Goal: Task Accomplishment & Management: Manage account settings

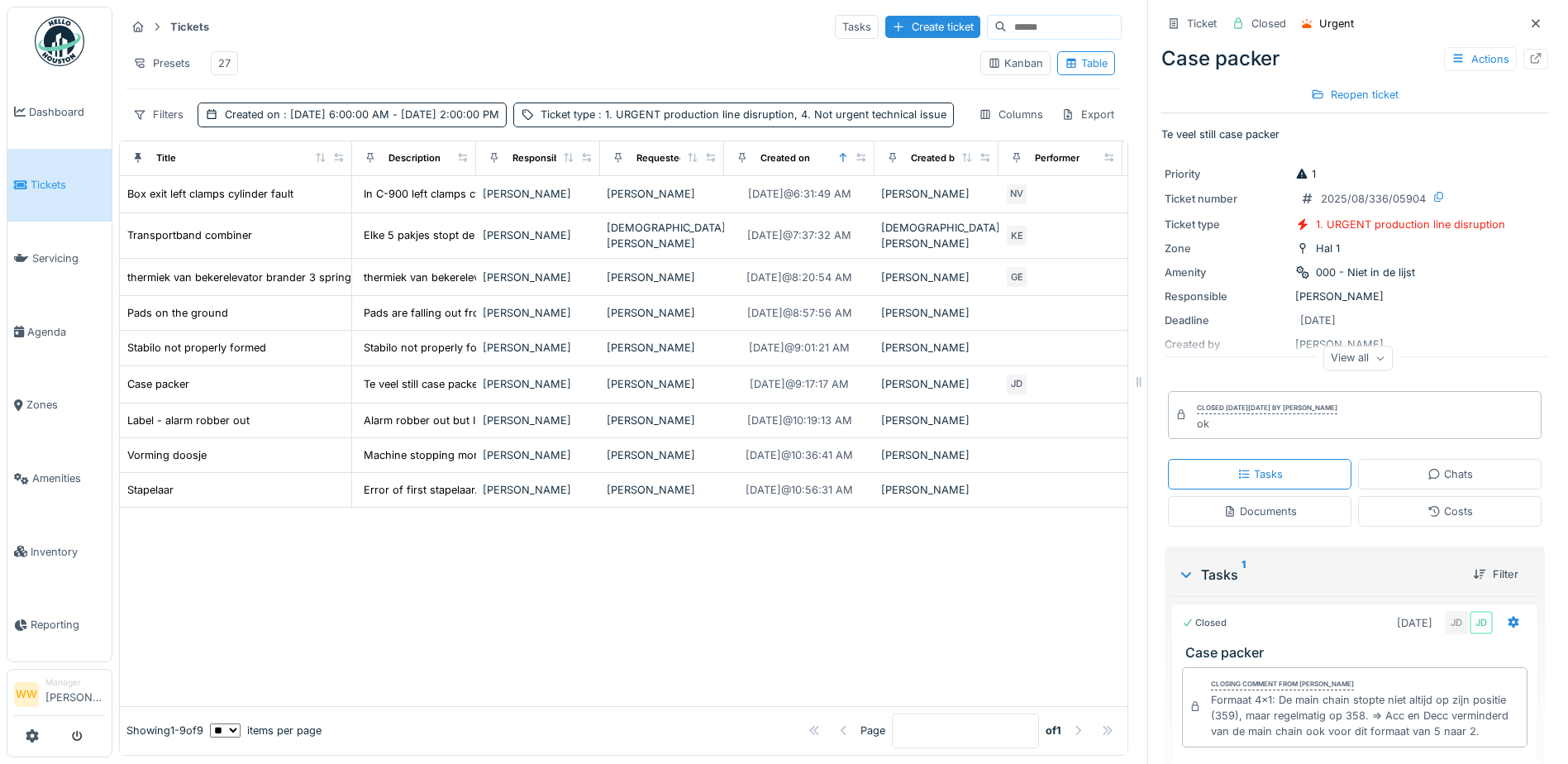
click at [227, 61] on div "27" at bounding box center [224, 64] width 12 height 15
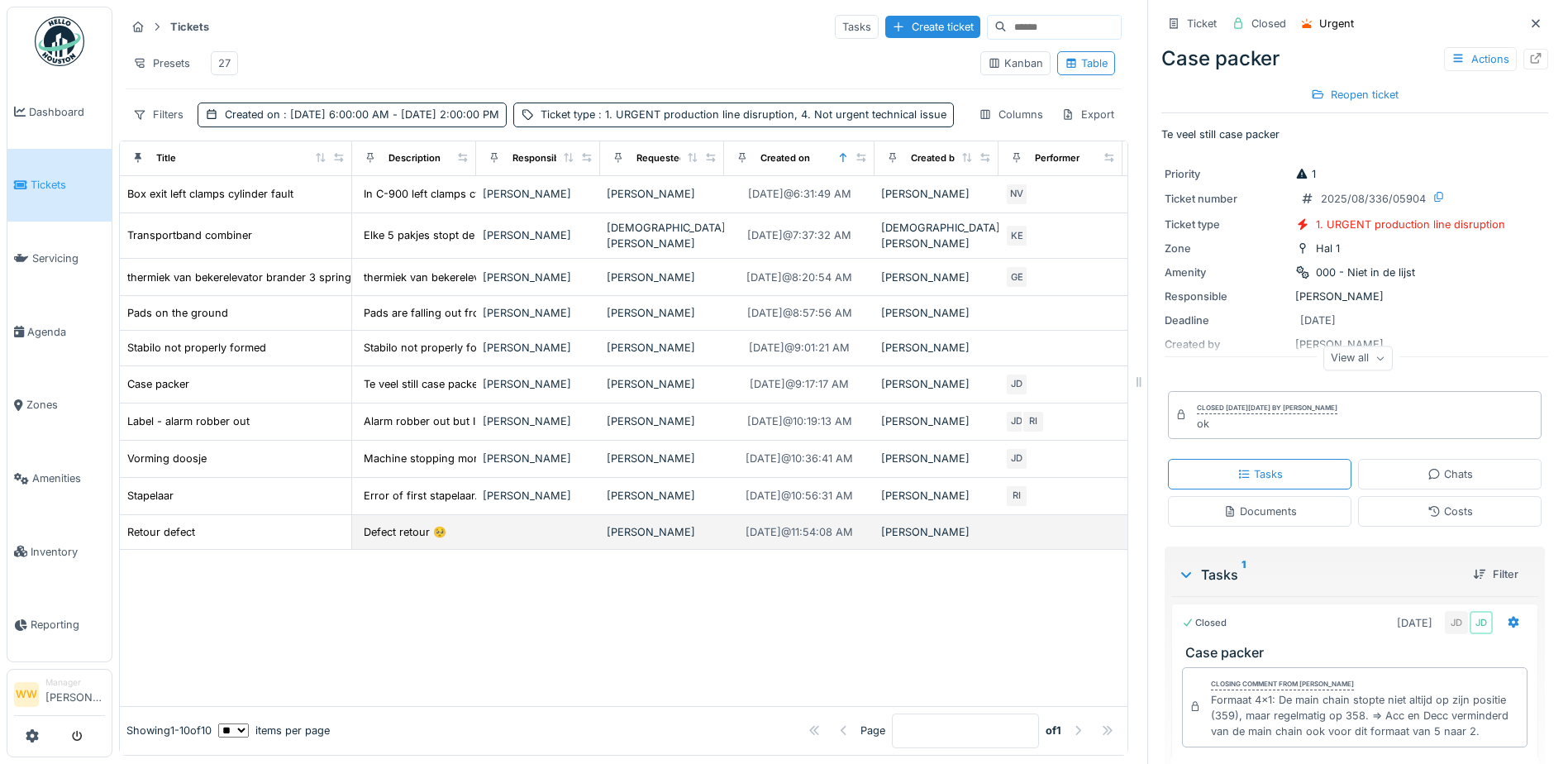
click at [504, 549] on td at bounding box center [538, 532] width 124 height 34
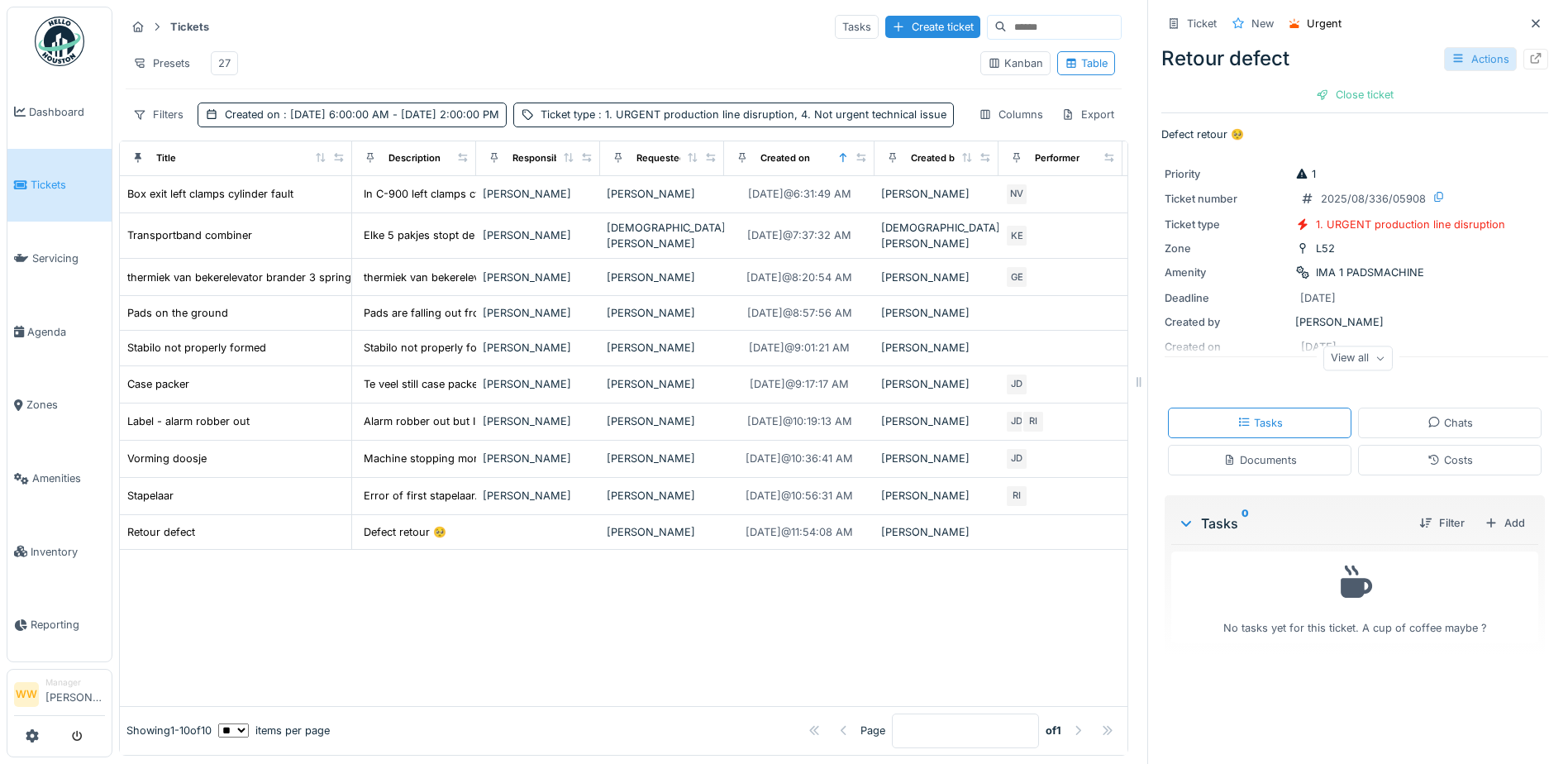
click at [1456, 49] on div "Actions" at bounding box center [1480, 59] width 73 height 24
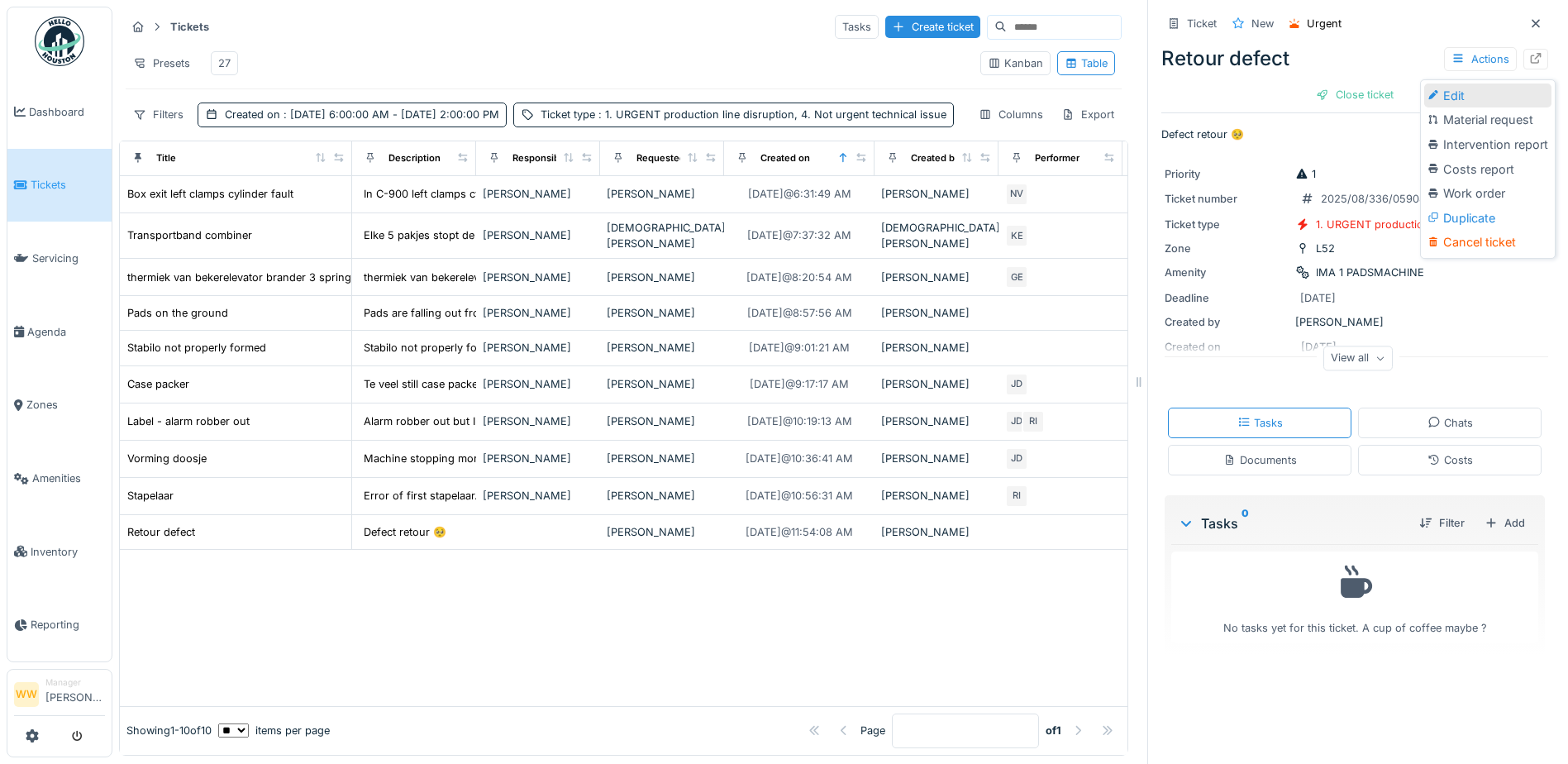
click at [1456, 104] on div "Edit" at bounding box center [1487, 95] width 127 height 25
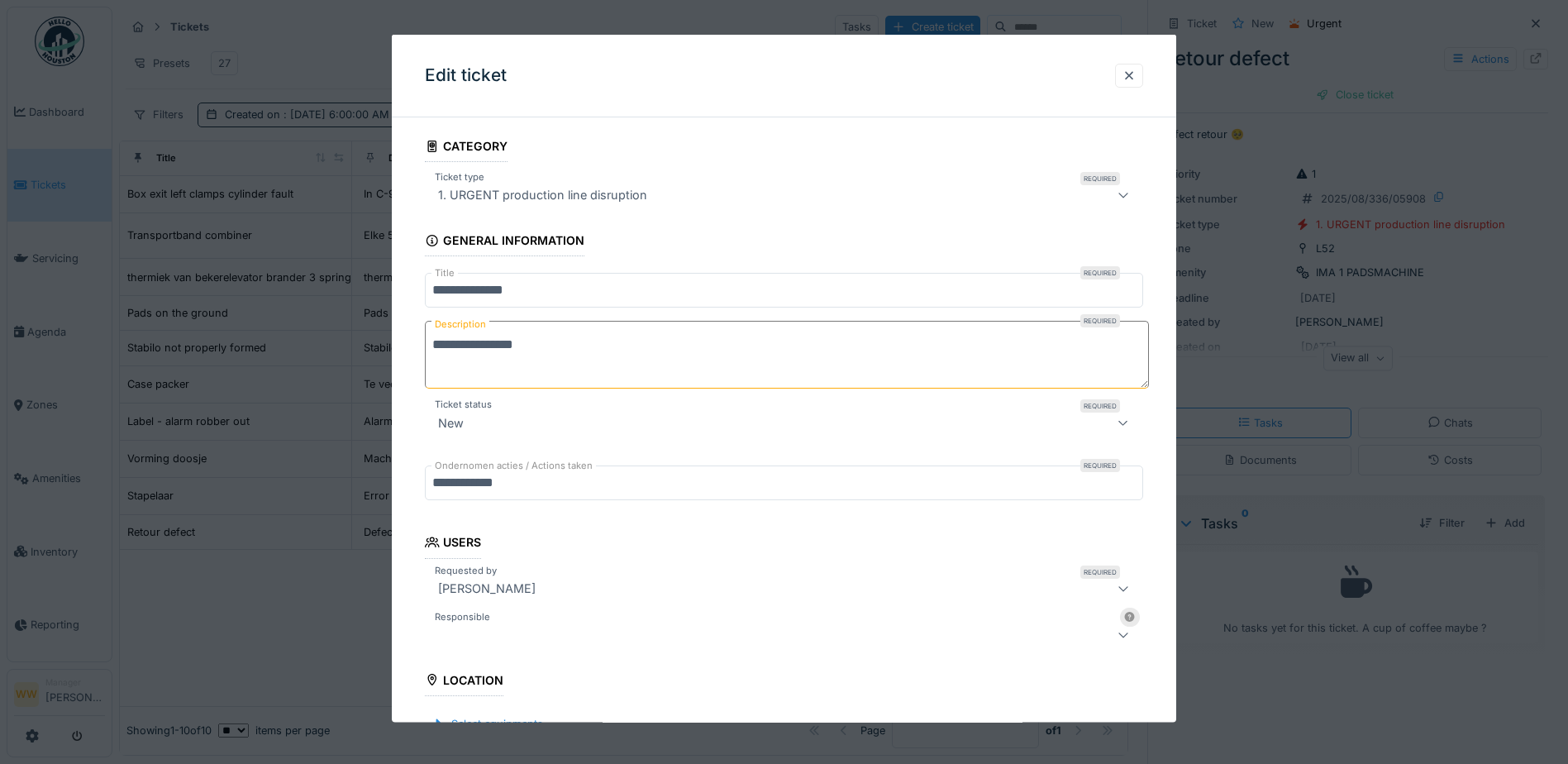
click at [505, 626] on div at bounding box center [742, 634] width 621 height 20
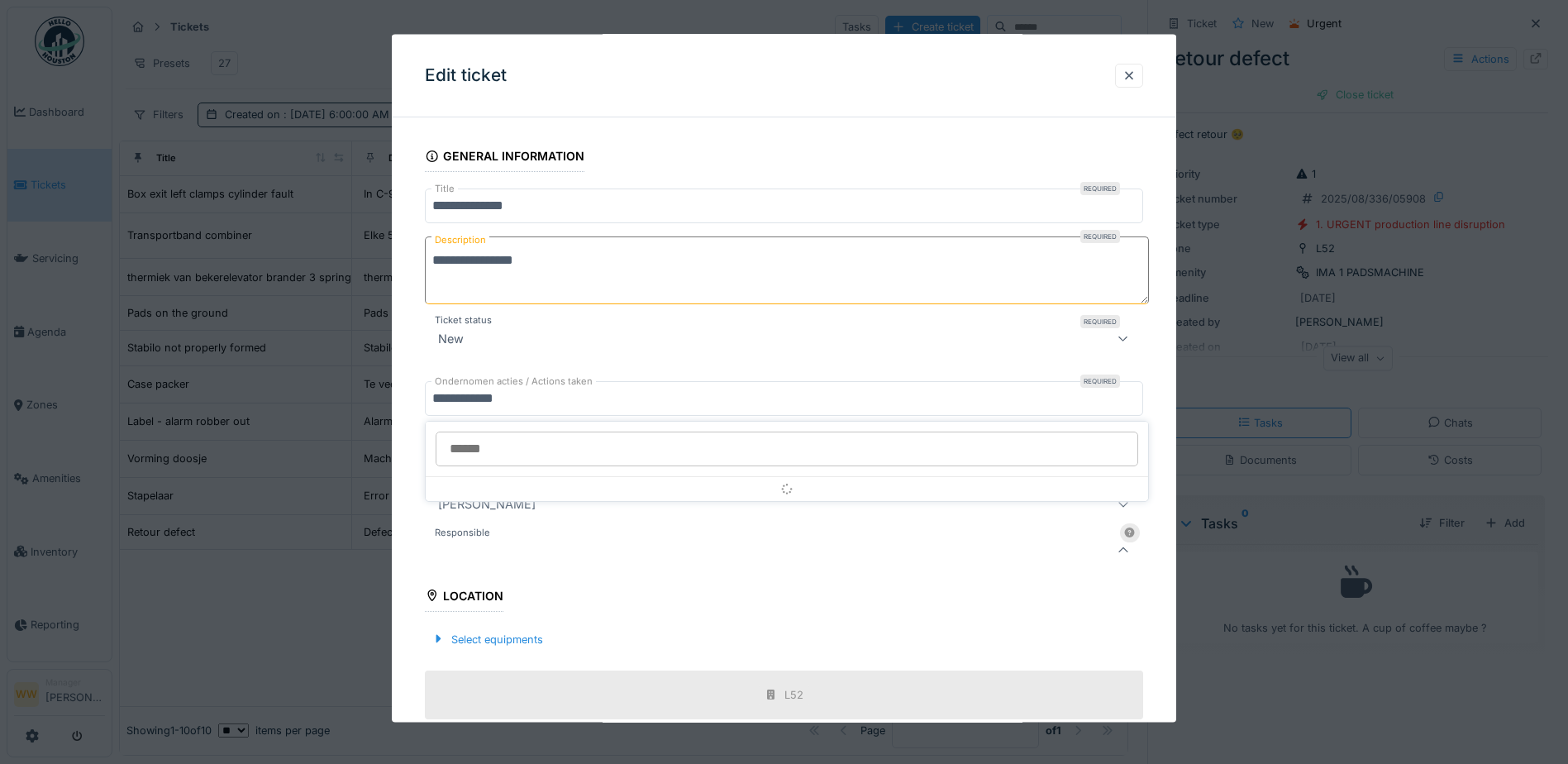
scroll to position [257, 0]
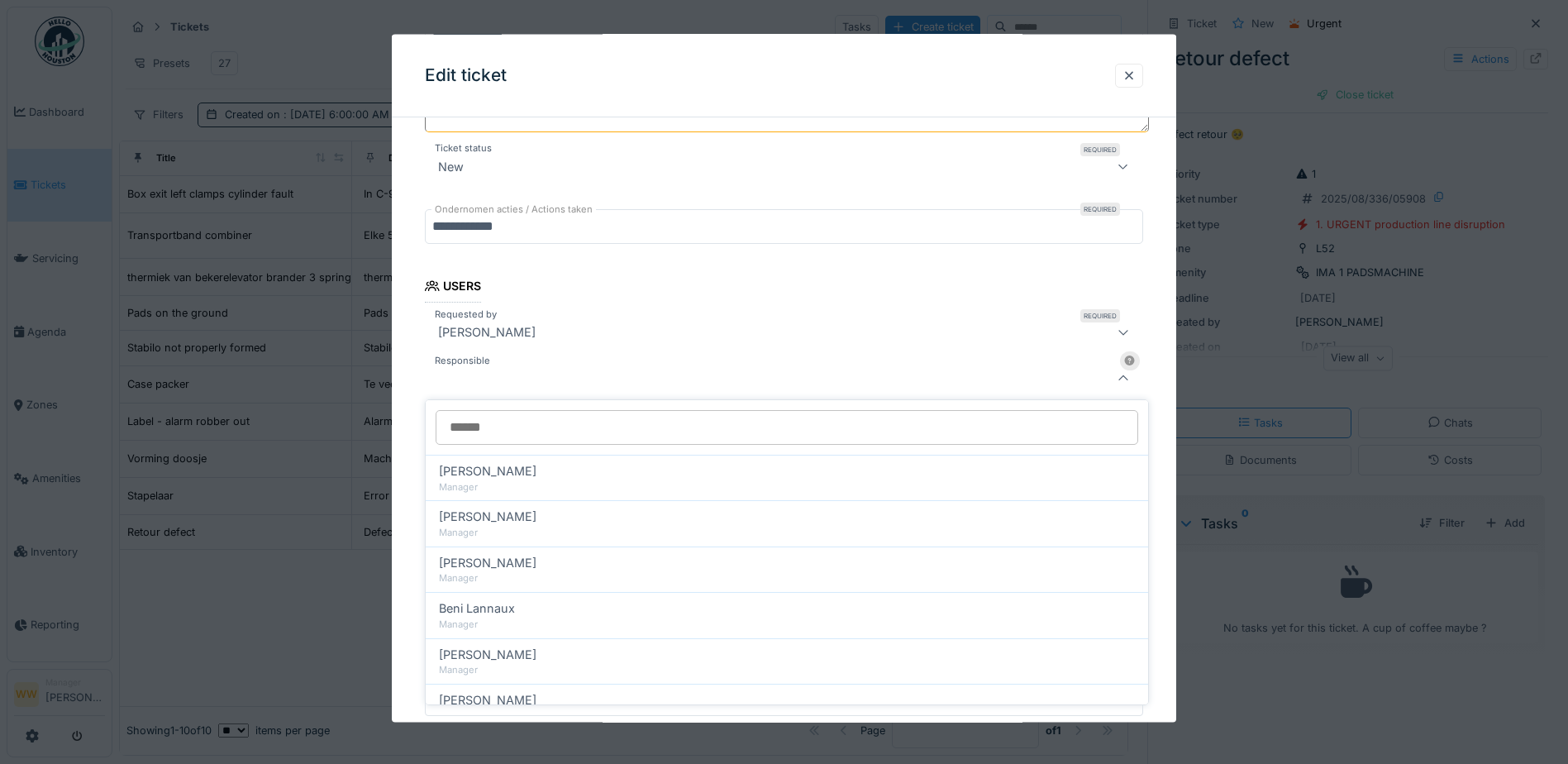
click at [491, 381] on div at bounding box center [742, 378] width 621 height 20
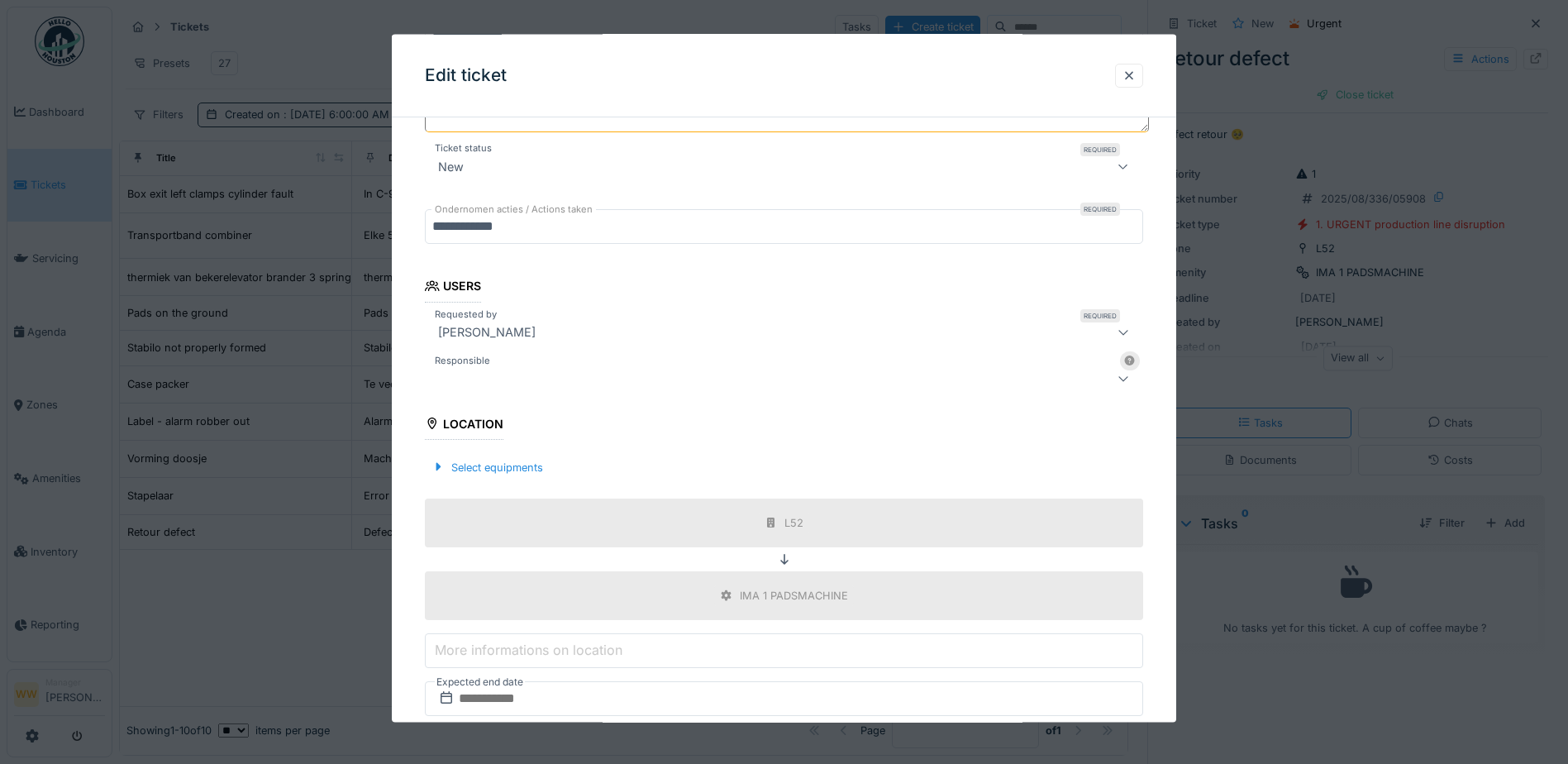
click at [518, 378] on div at bounding box center [742, 378] width 621 height 20
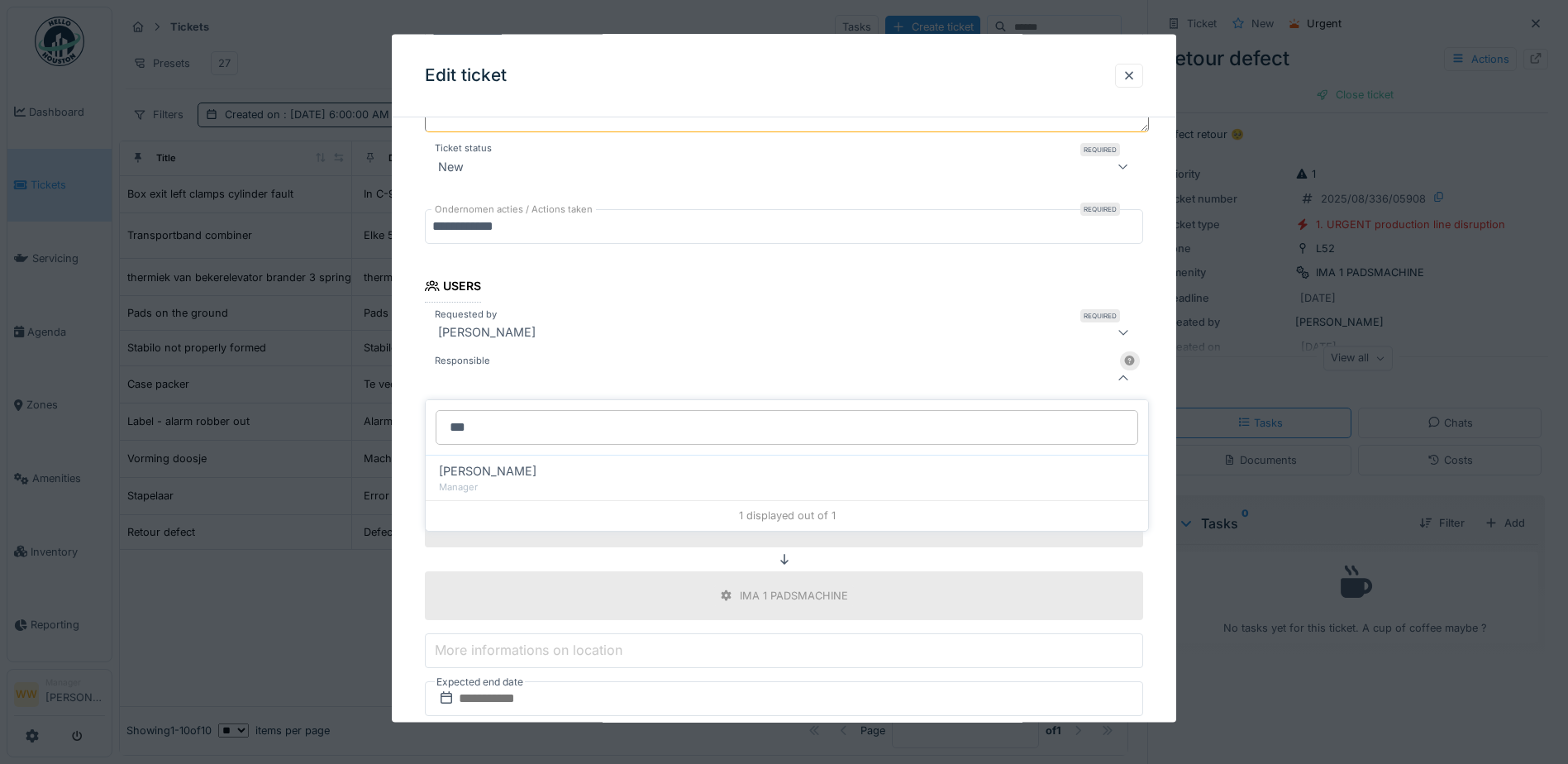
type input "***"
click at [495, 477] on span "[PERSON_NAME]" at bounding box center [487, 470] width 98 height 18
type input "****"
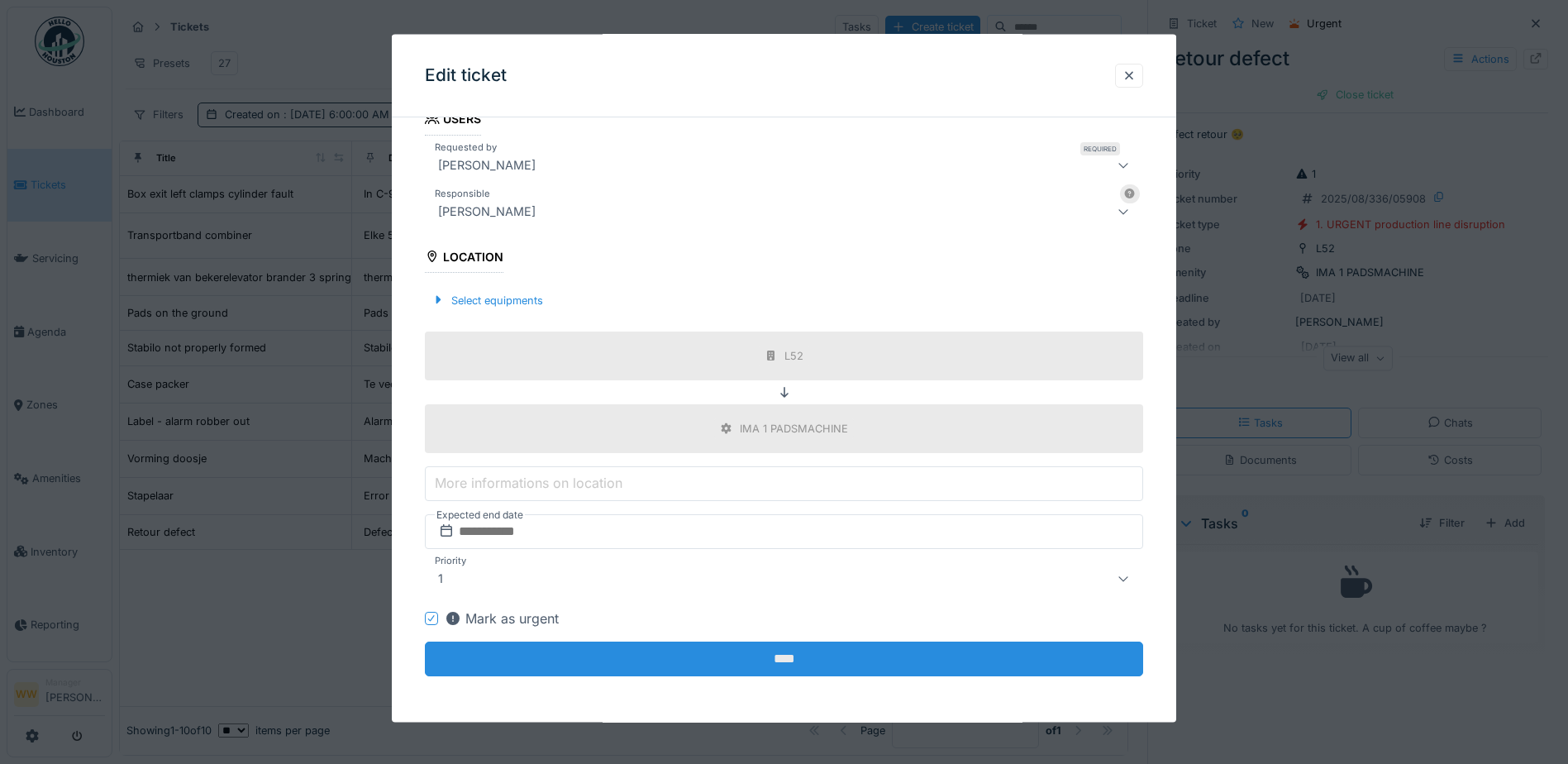
scroll to position [12, 0]
click at [772, 644] on input "****" at bounding box center [784, 658] width 718 height 34
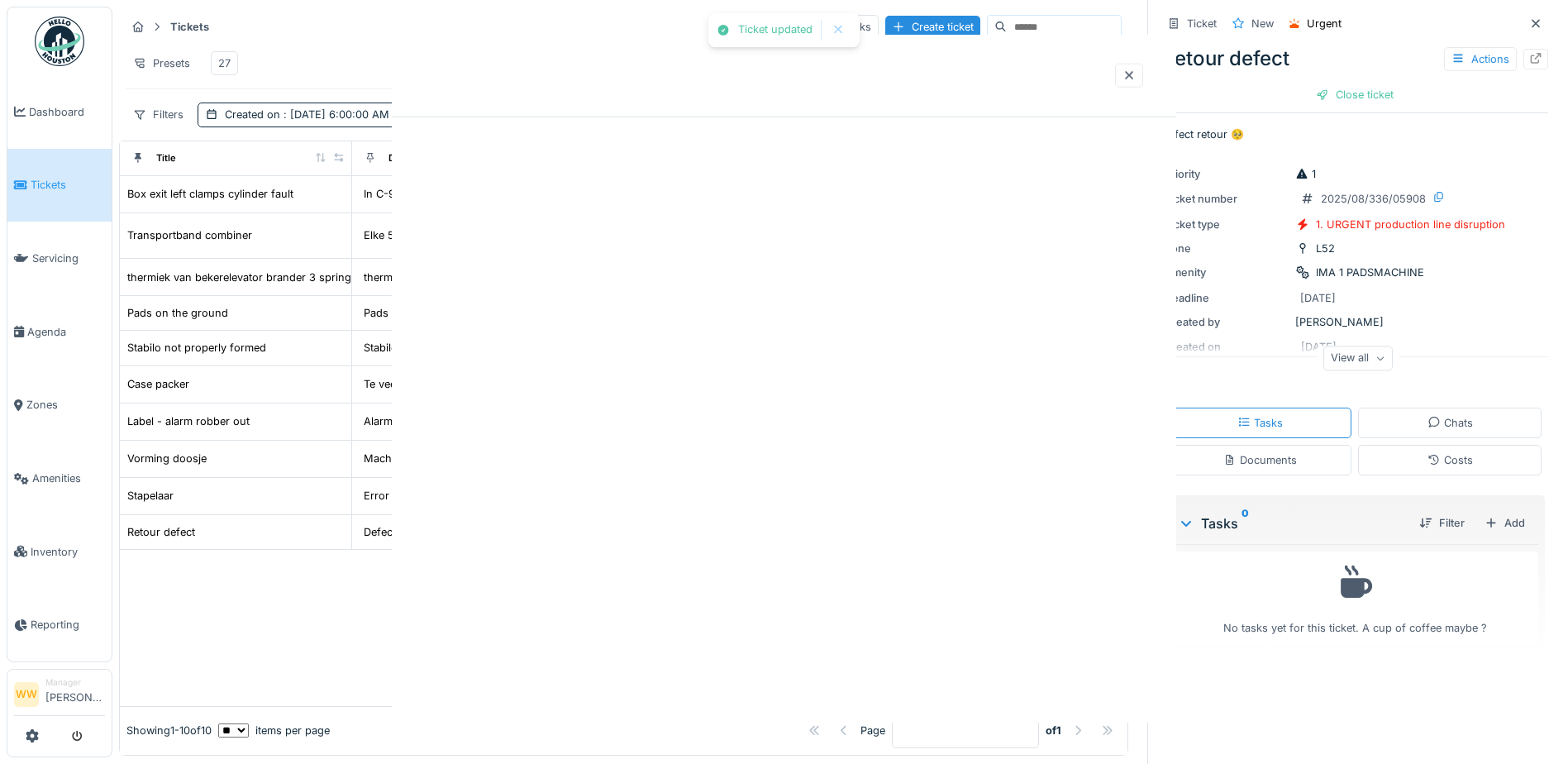
scroll to position [0, 0]
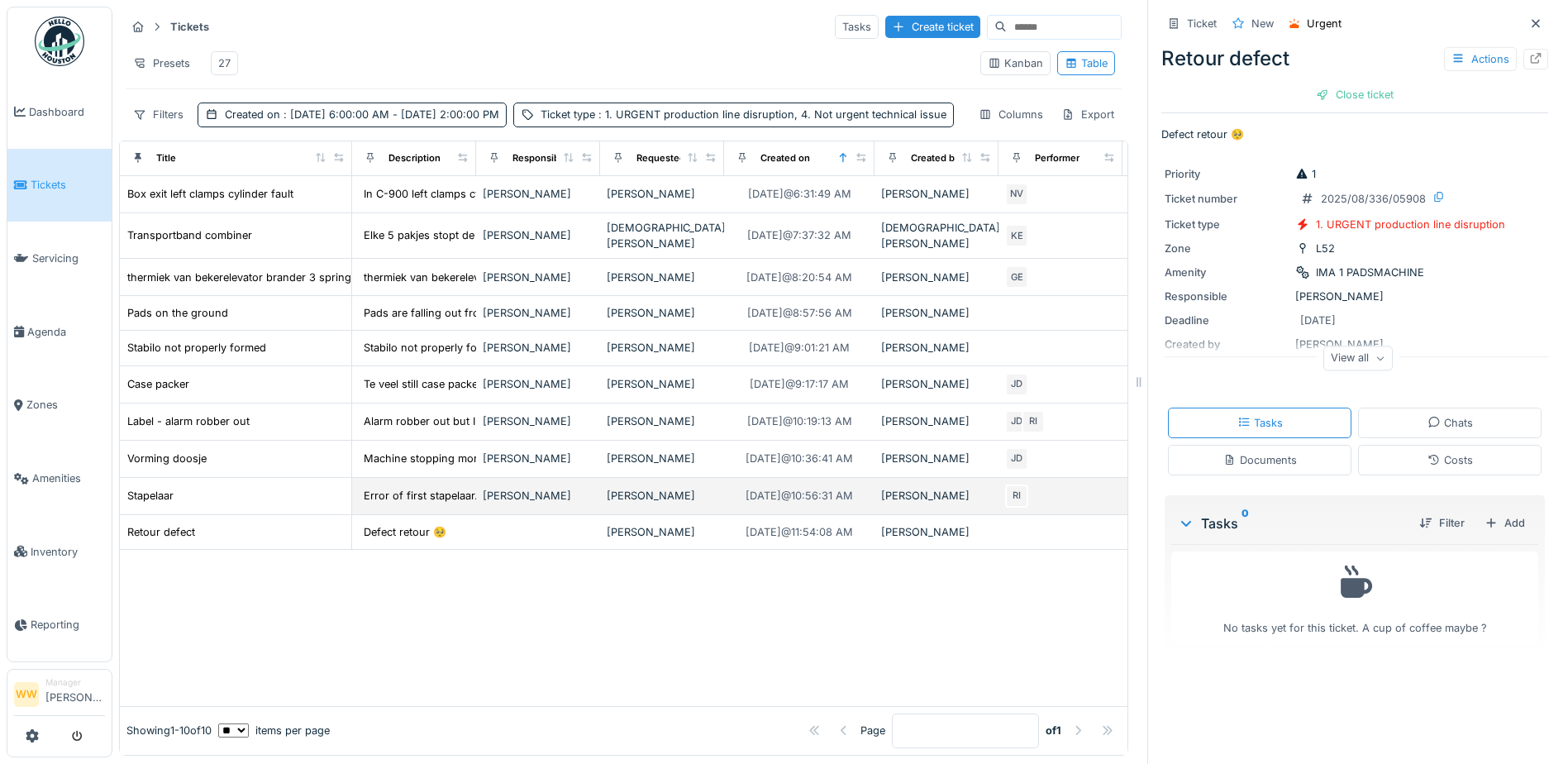
click at [636, 504] on div "[PERSON_NAME]" at bounding box center [662, 495] width 111 height 15
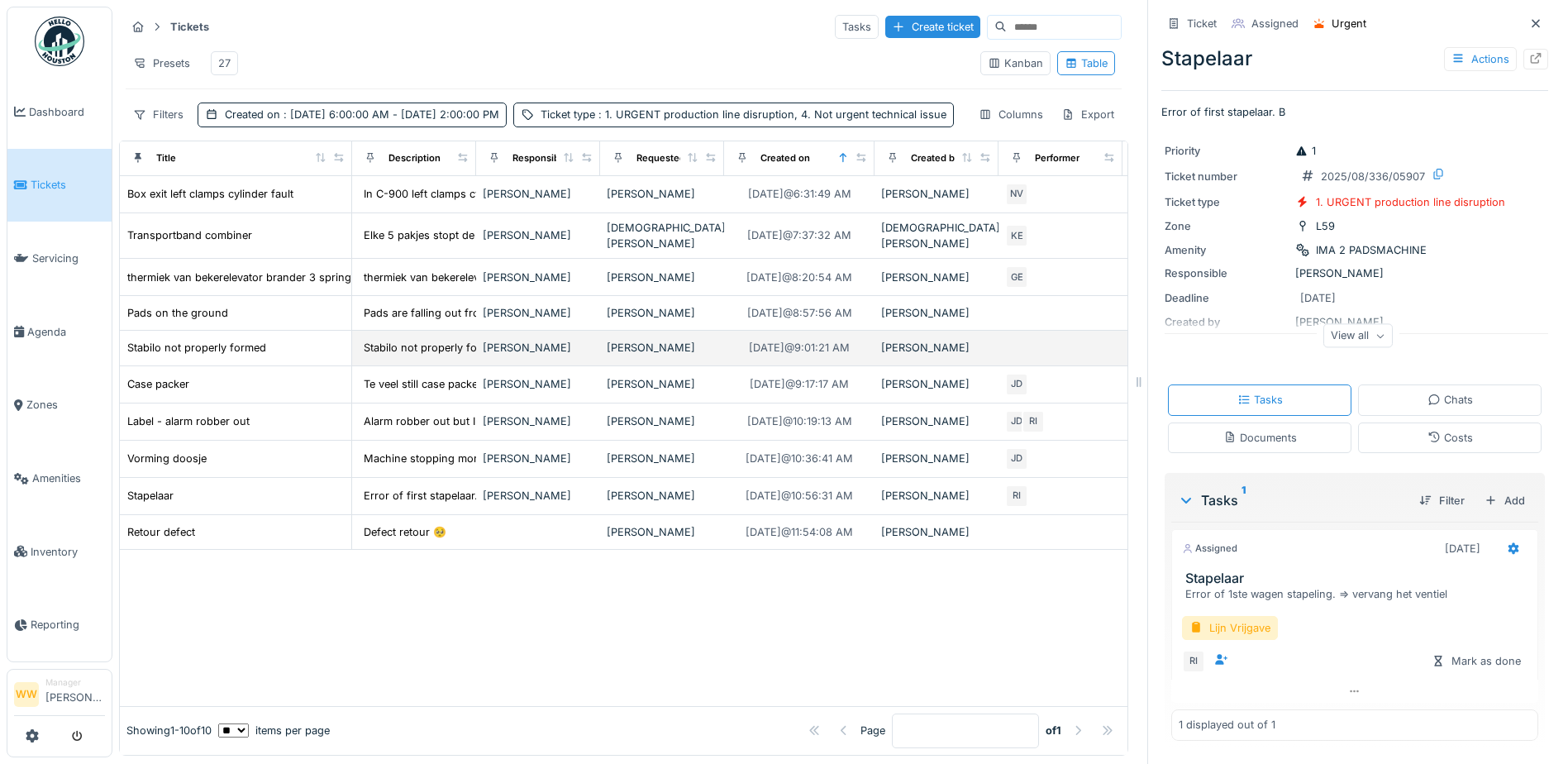
click at [572, 355] on div "[PERSON_NAME]" at bounding box center [537, 348] width 111 height 15
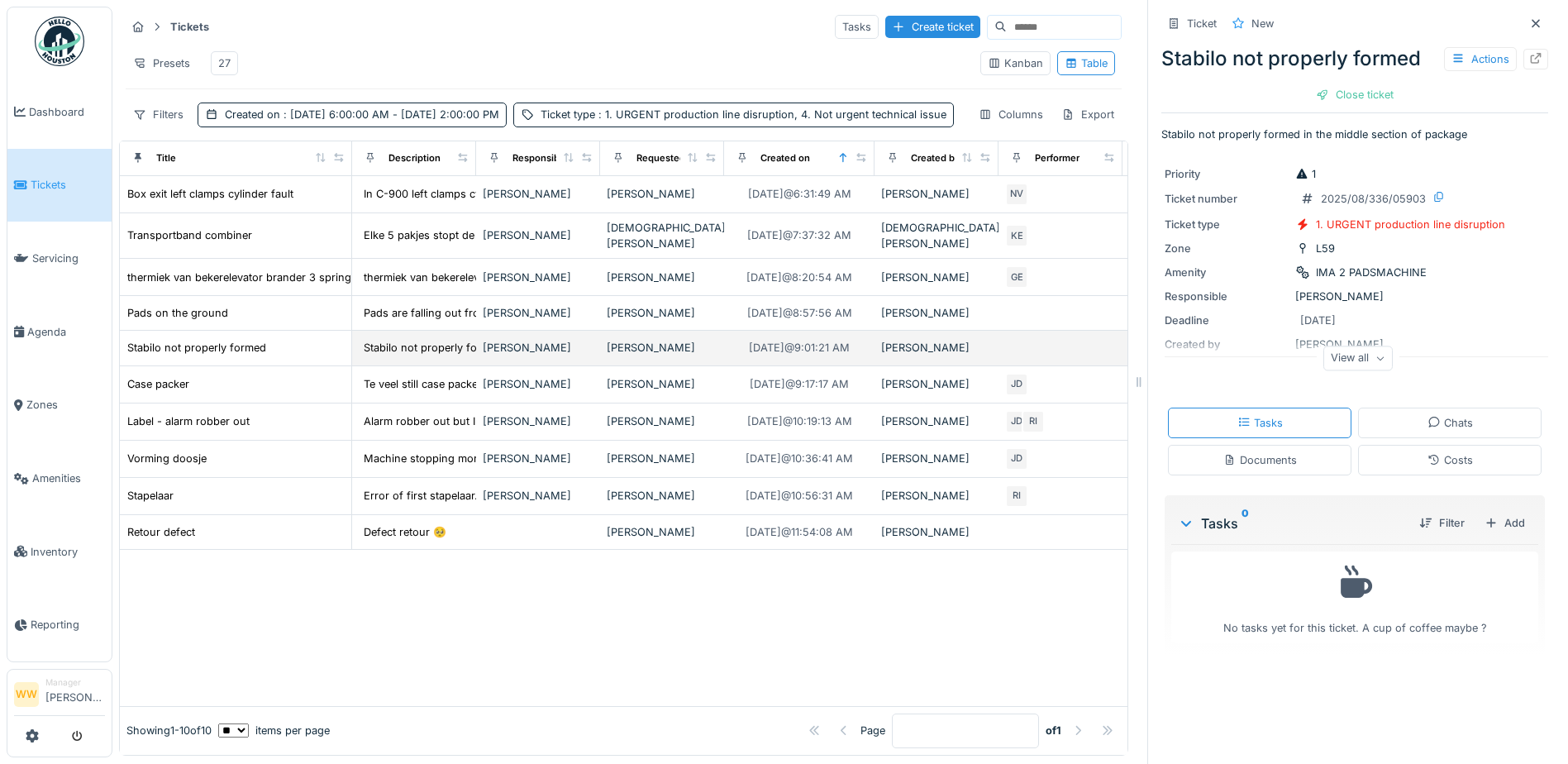
click at [490, 361] on td "[PERSON_NAME]" at bounding box center [538, 348] width 124 height 34
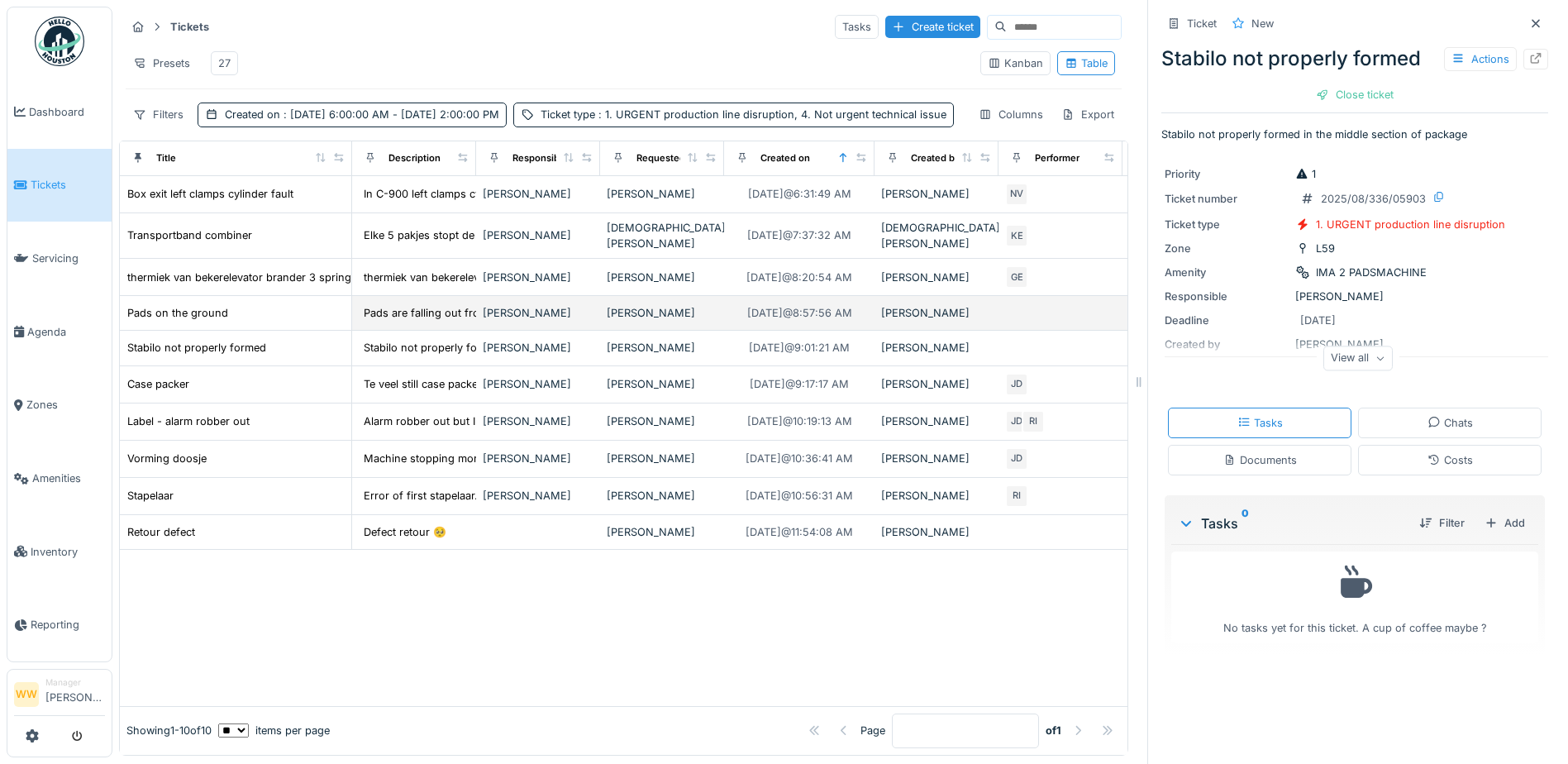
click at [498, 321] on div "[PERSON_NAME]" at bounding box center [537, 312] width 111 height 15
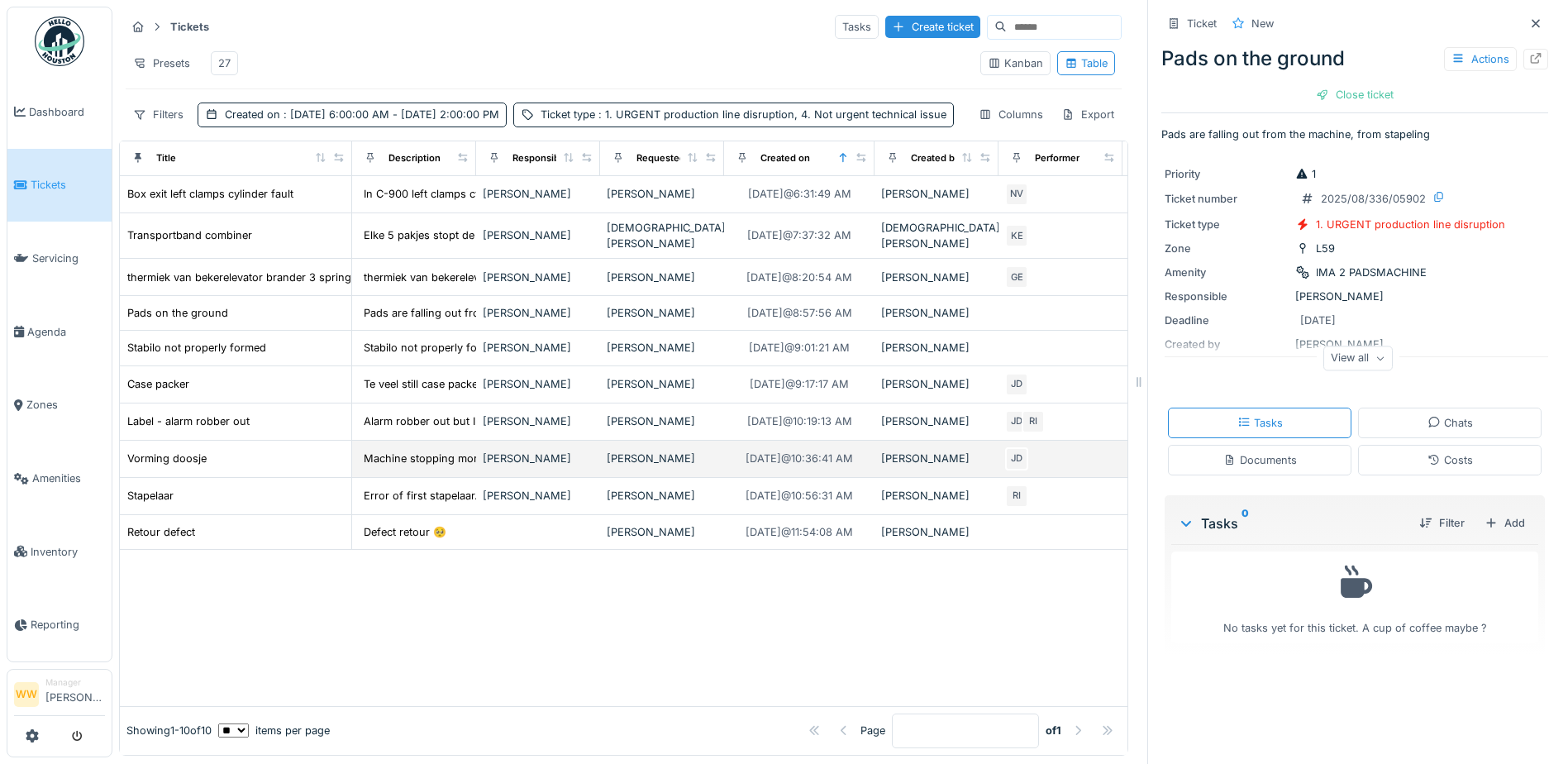
click at [659, 466] on div "[PERSON_NAME]" at bounding box center [662, 458] width 111 height 15
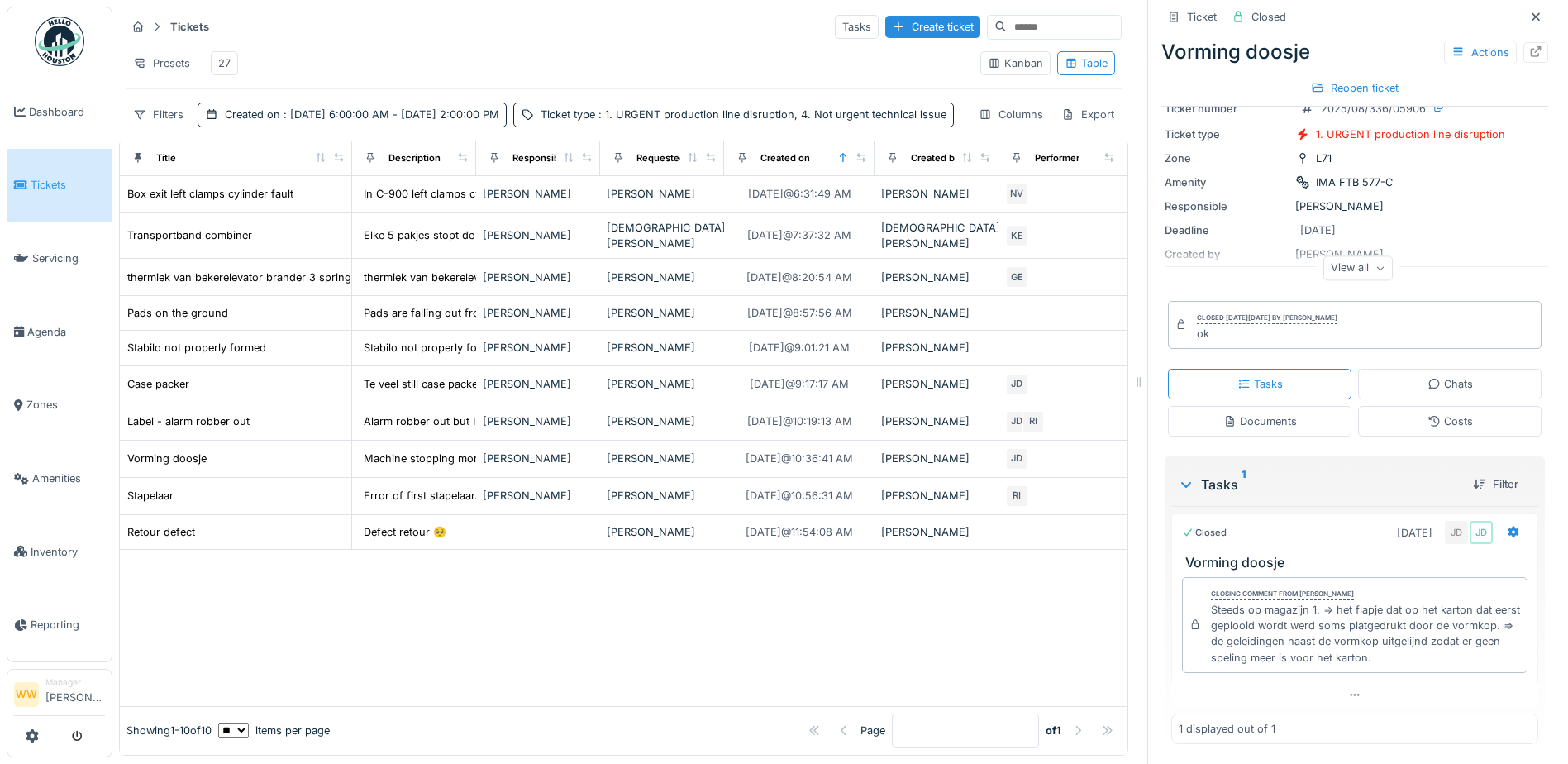
scroll to position [93, 0]
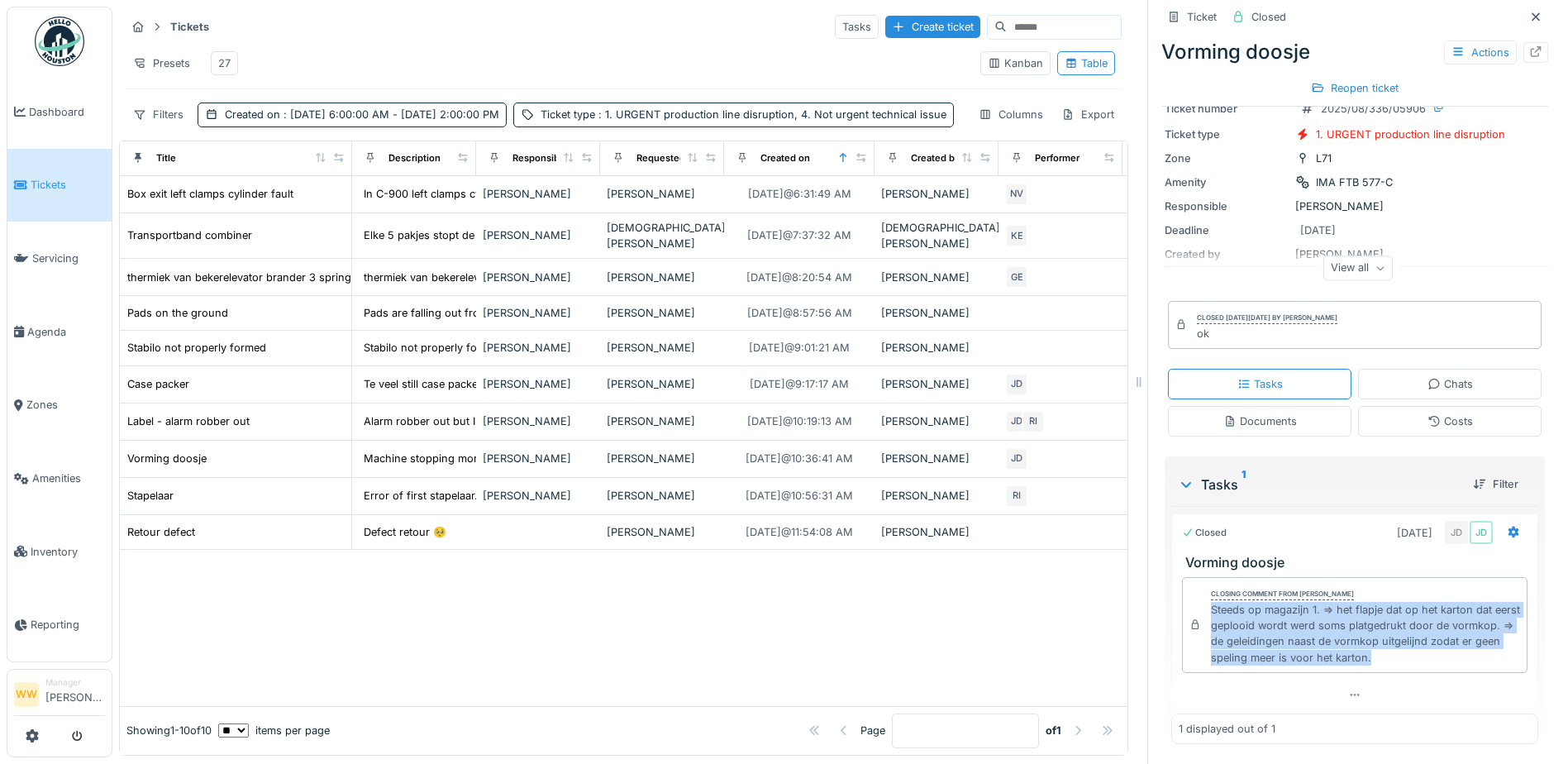
drag, startPoint x: 1198, startPoint y: 597, endPoint x: 1443, endPoint y: 649, distance: 250.5
click at [1443, 649] on div "Closing comment from [PERSON_NAME] wit Steeds op magazijn 1. => het flapje dat …" at bounding box center [1354, 625] width 346 height 96
copy div "Steeds op magazijn 1. => het flapje dat op het karton dat eerst geplooid wordt …"
drag, startPoint x: 1292, startPoint y: 44, endPoint x: 1144, endPoint y: 44, distance: 148.0
click at [1147, 44] on div "Ticket Closed Vorming doosje Actions Reopen ticket Machine stopping more than t…" at bounding box center [1354, 382] width 415 height 764
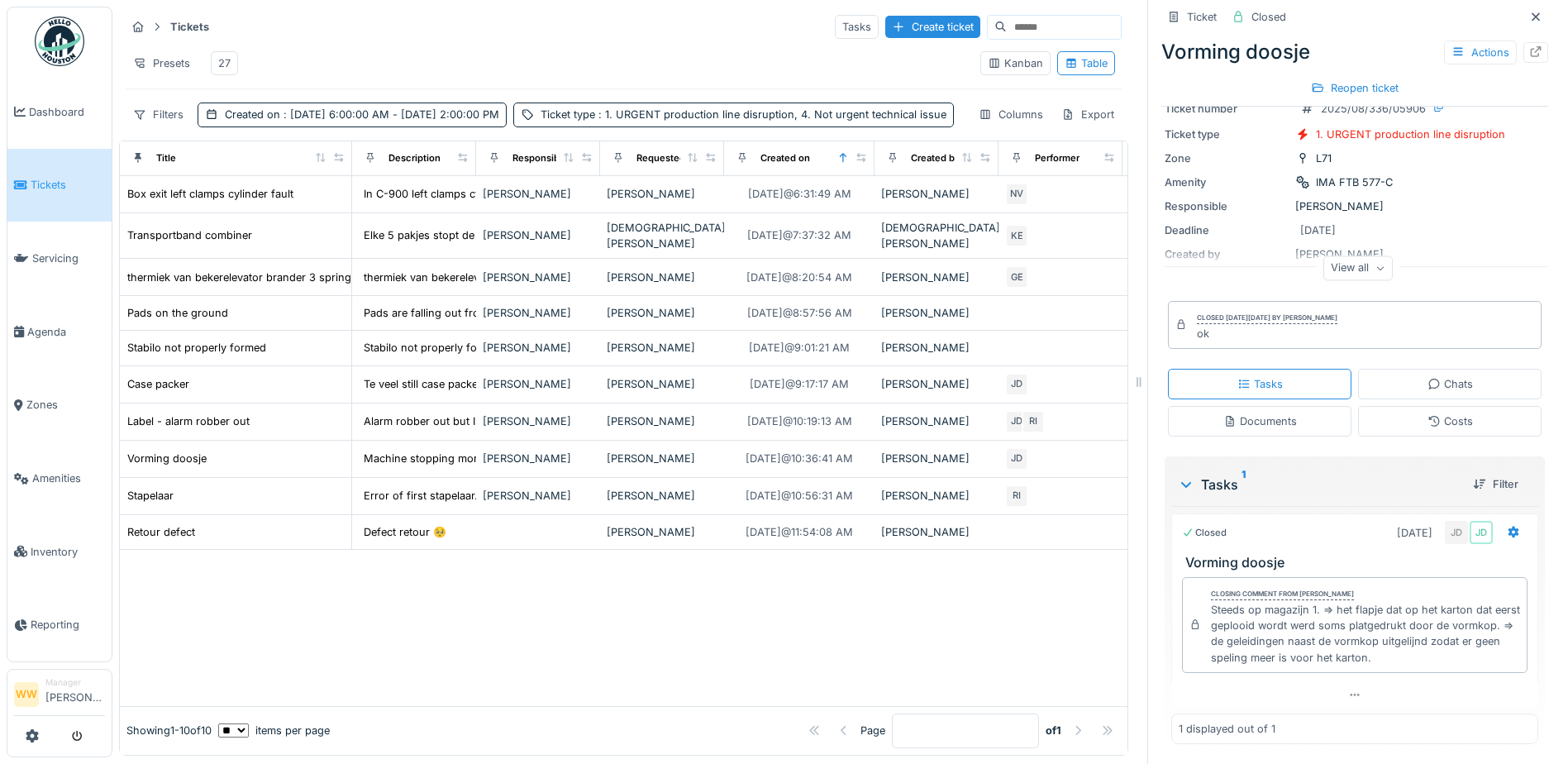
drag, startPoint x: 455, startPoint y: 668, endPoint x: 455, endPoint y: 645, distance: 23.0
click at [455, 657] on div "Title Description Responsible Requested by Created on Created by Performer Tick…" at bounding box center [624, 448] width 1009 height 615
click at [229, 56] on div "27" at bounding box center [224, 64] width 12 height 15
click at [595, 121] on span ": 1. URGENT production line disruption, 4. Not urgent technical issue" at bounding box center [770, 114] width 351 height 12
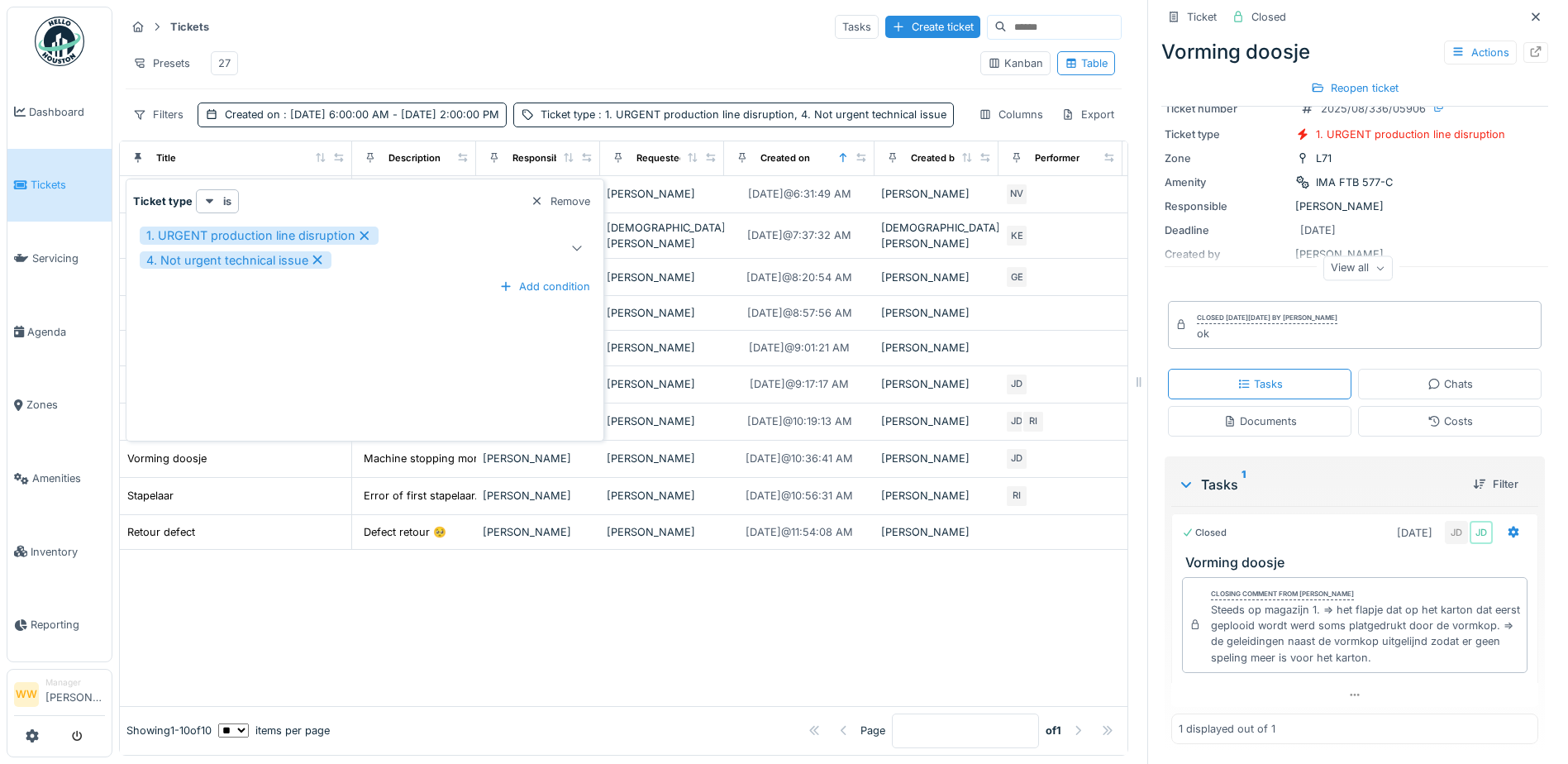
click at [572, 242] on icon at bounding box center [577, 247] width 13 height 11
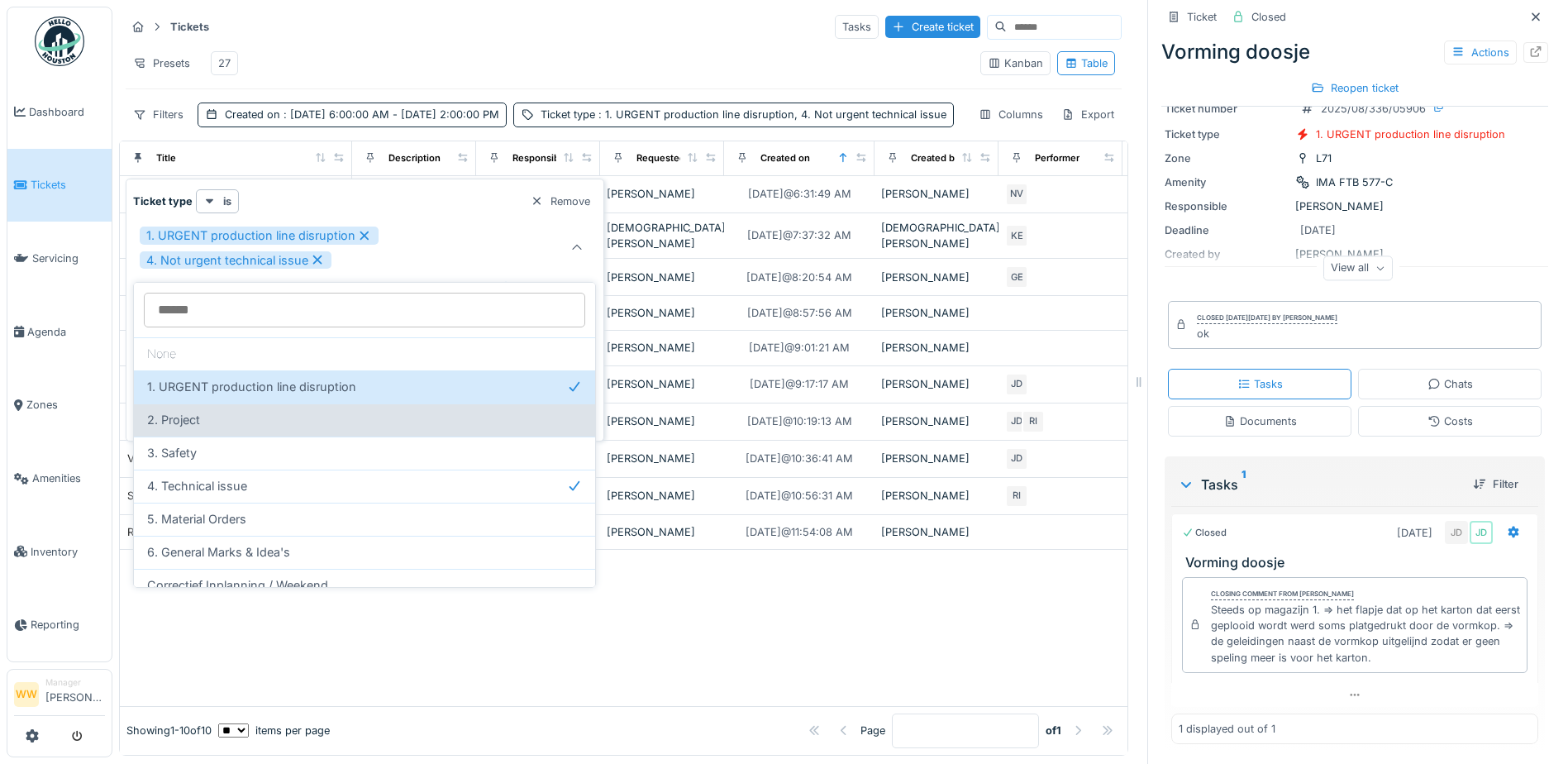
click at [266, 424] on div "2. Project" at bounding box center [364, 420] width 435 height 18
type input "**********"
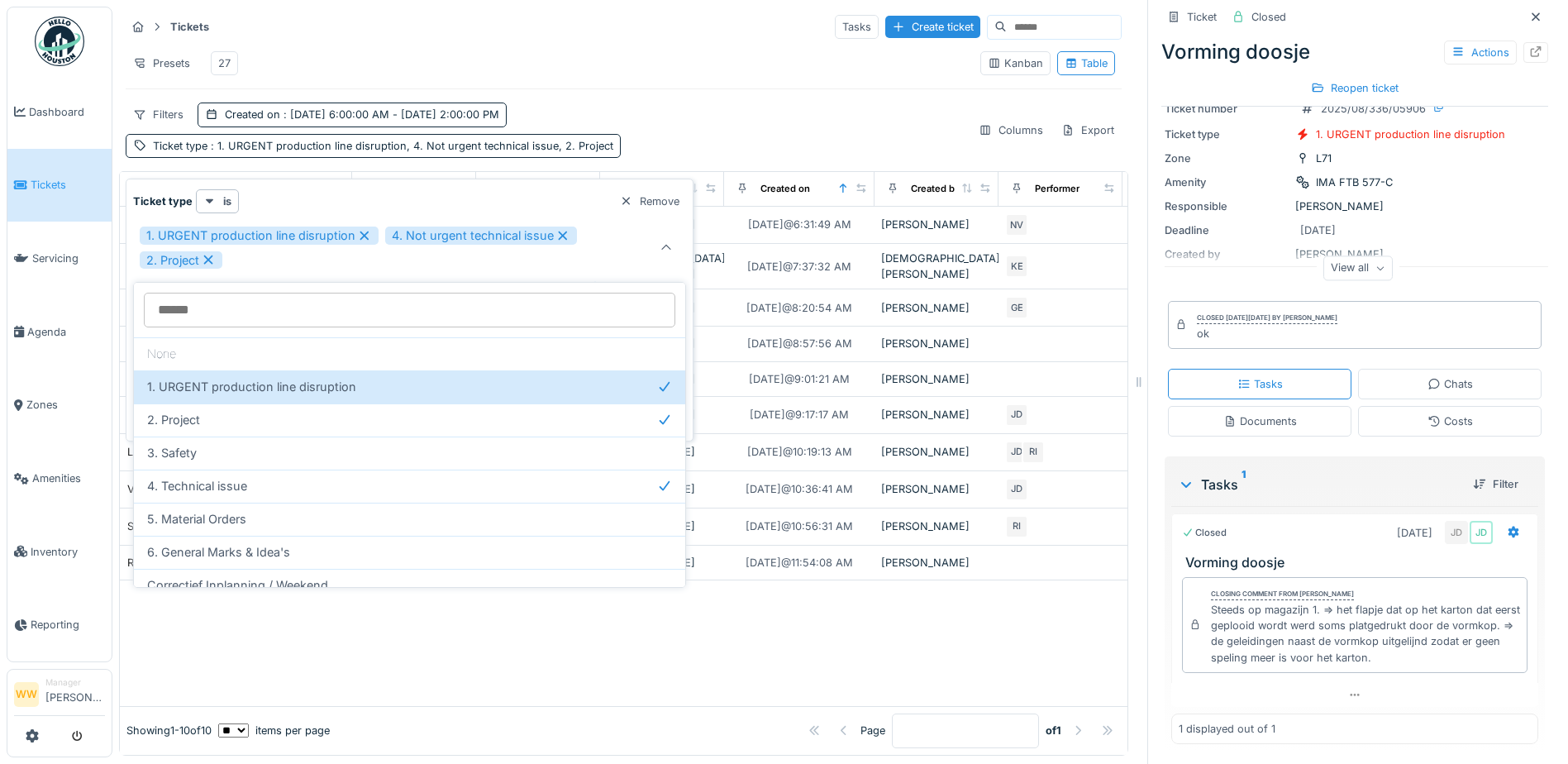
click at [709, 112] on div "Tickets Tasks Create ticket Presets 27 Kanban Table Filters Created on : [DATE]…" at bounding box center [624, 86] width 1009 height 158
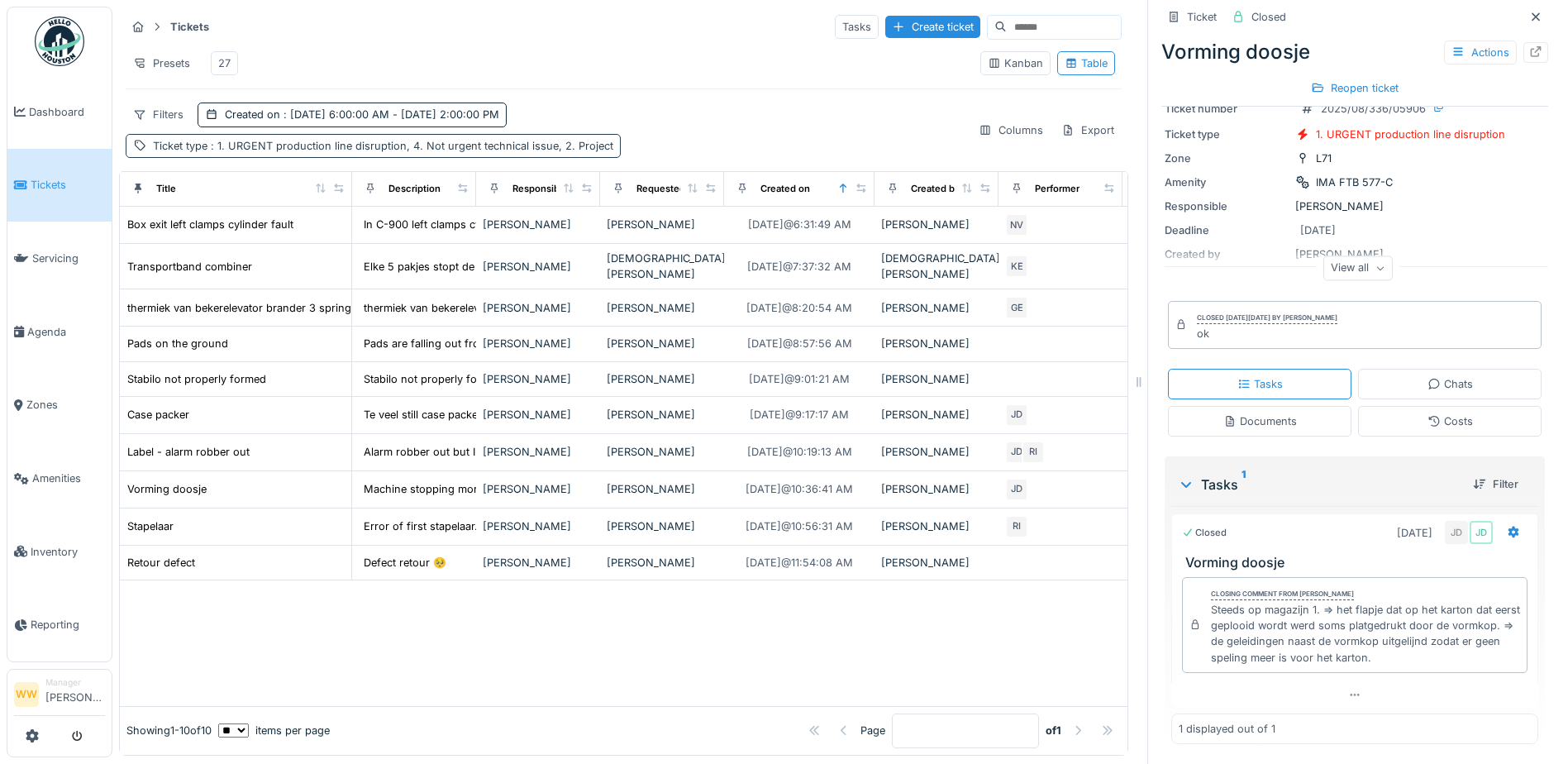
click at [587, 152] on span ": 1. URGENT production line disruption, 4. Not urgent technical issue, 2. Proje…" at bounding box center [410, 146] width 406 height 12
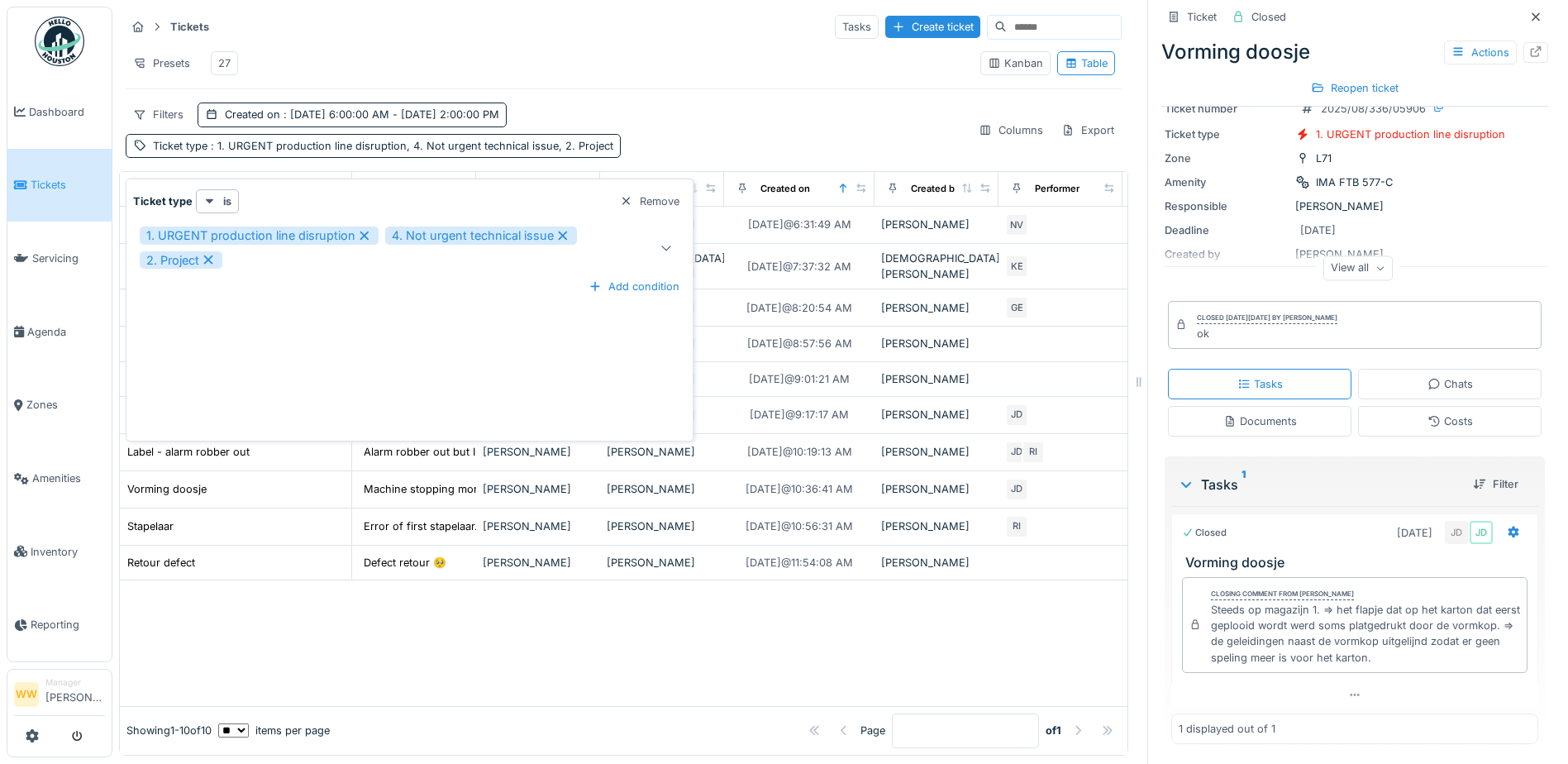
click at [666, 252] on icon at bounding box center [666, 247] width 13 height 11
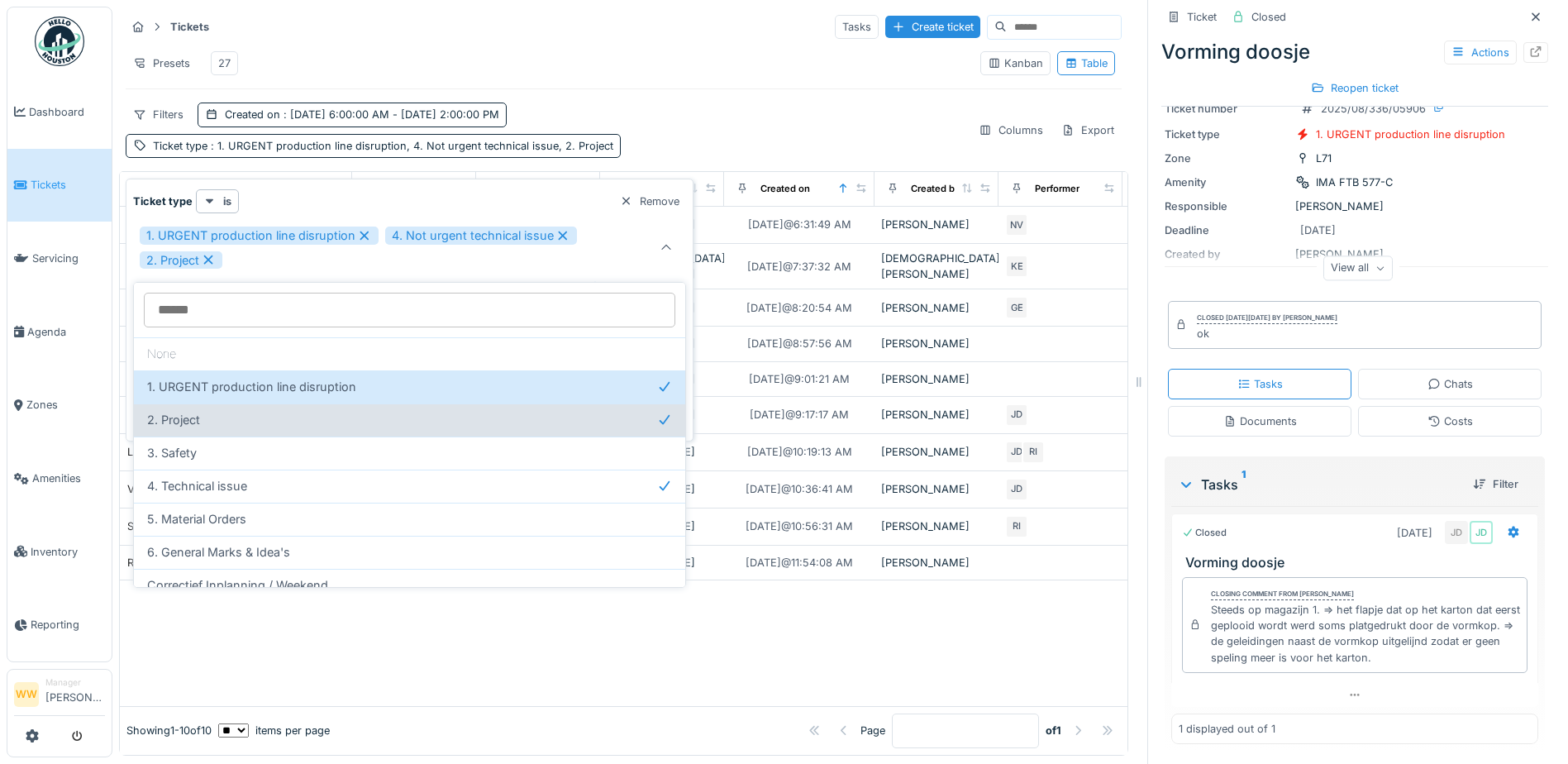
scroll to position [82, 0]
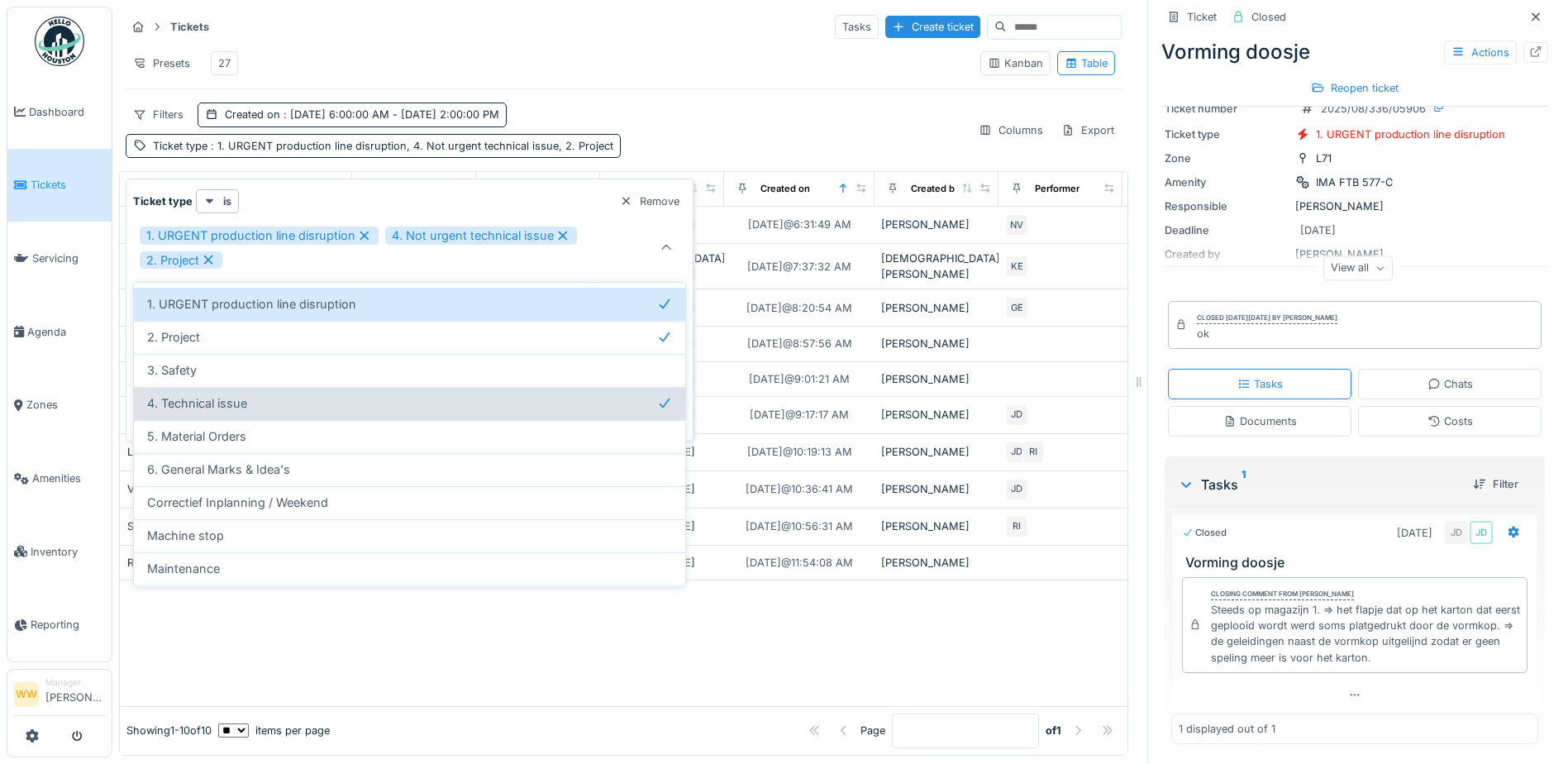
click at [259, 403] on div "4. Technical issue" at bounding box center [409, 403] width 525 height 18
type input "*******"
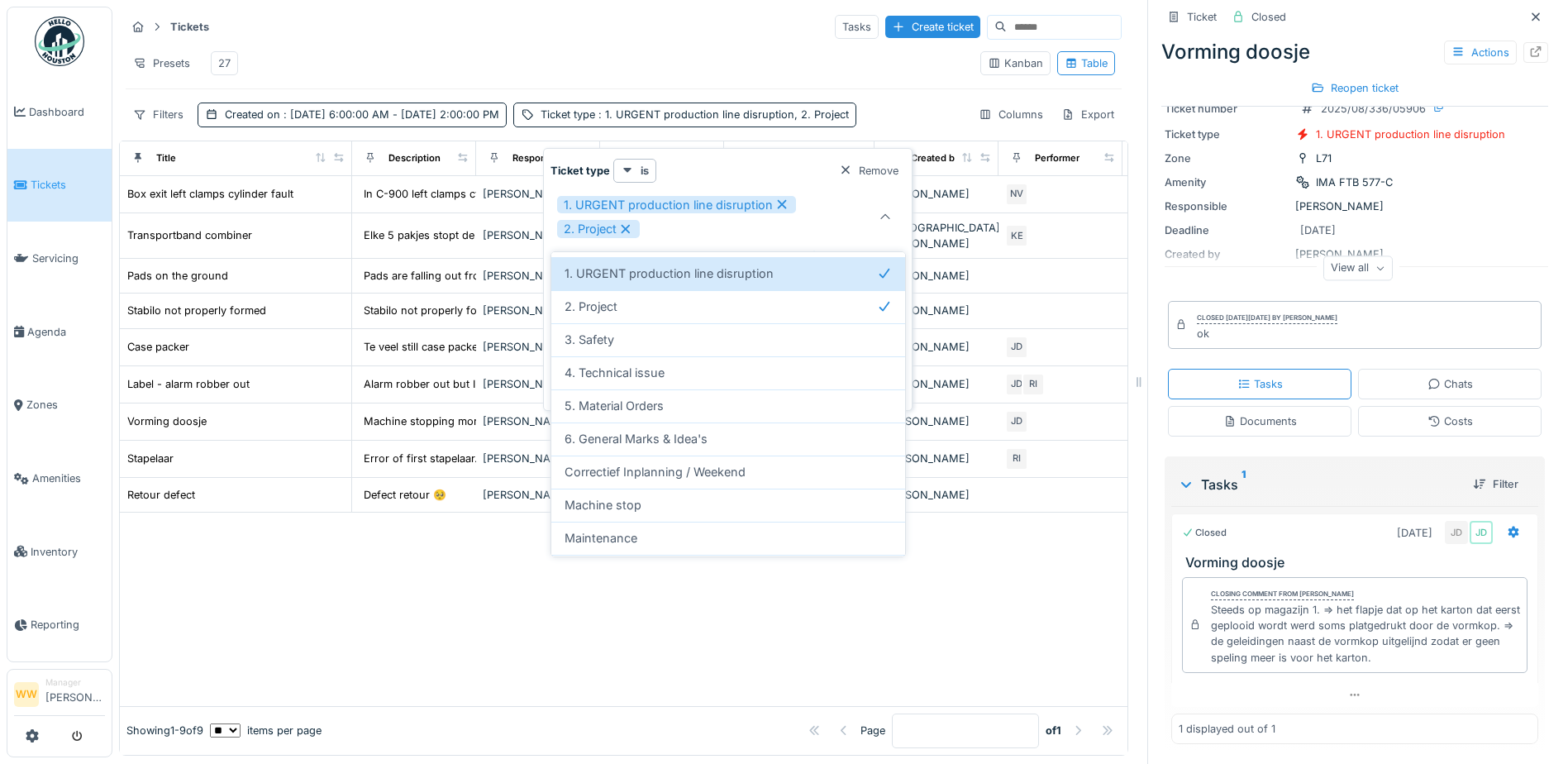
click at [499, 557] on div at bounding box center [624, 609] width 1008 height 193
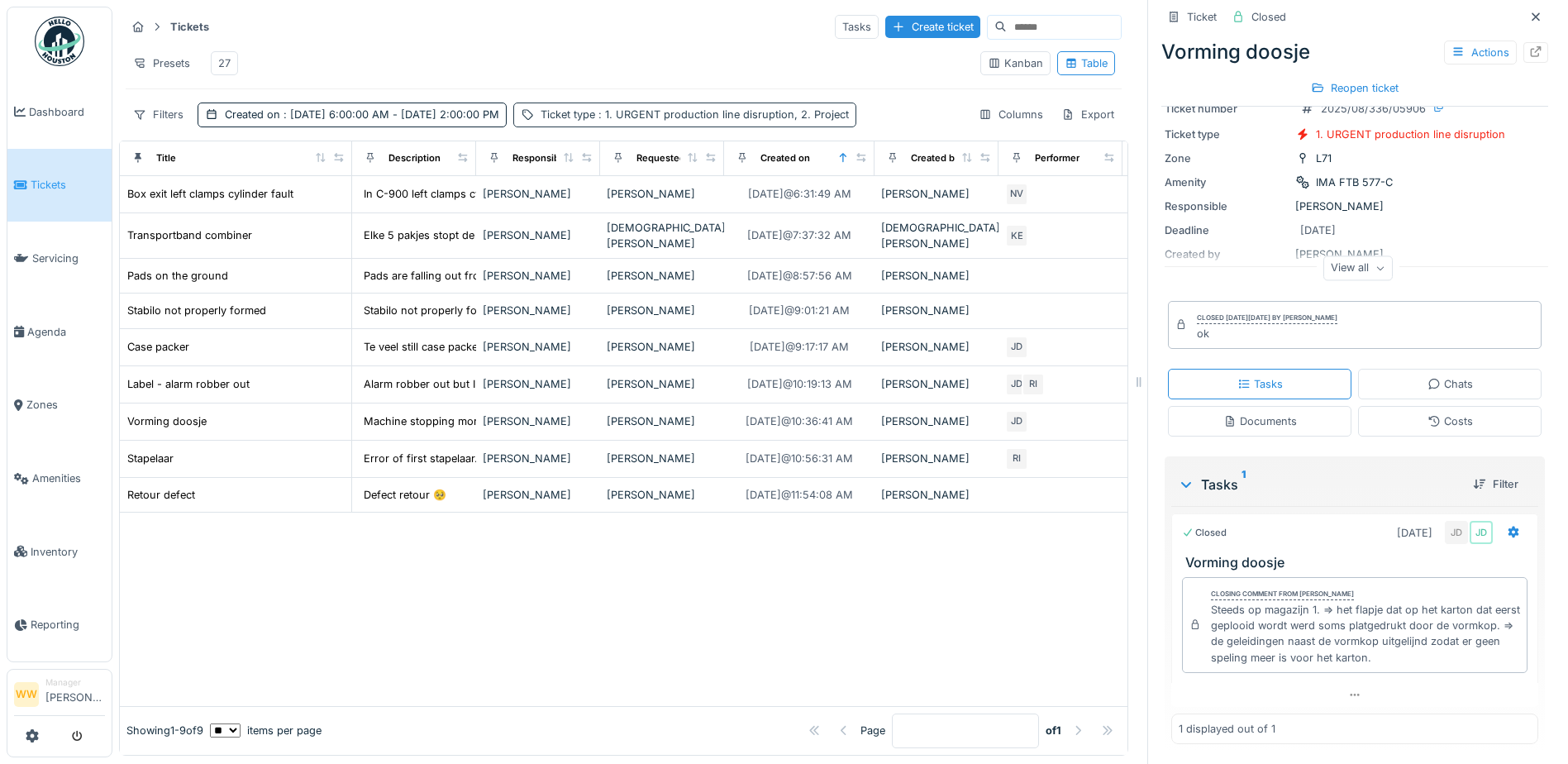
click at [828, 121] on span ": 1. URGENT production line disruption, 2. Project" at bounding box center [722, 114] width 254 height 12
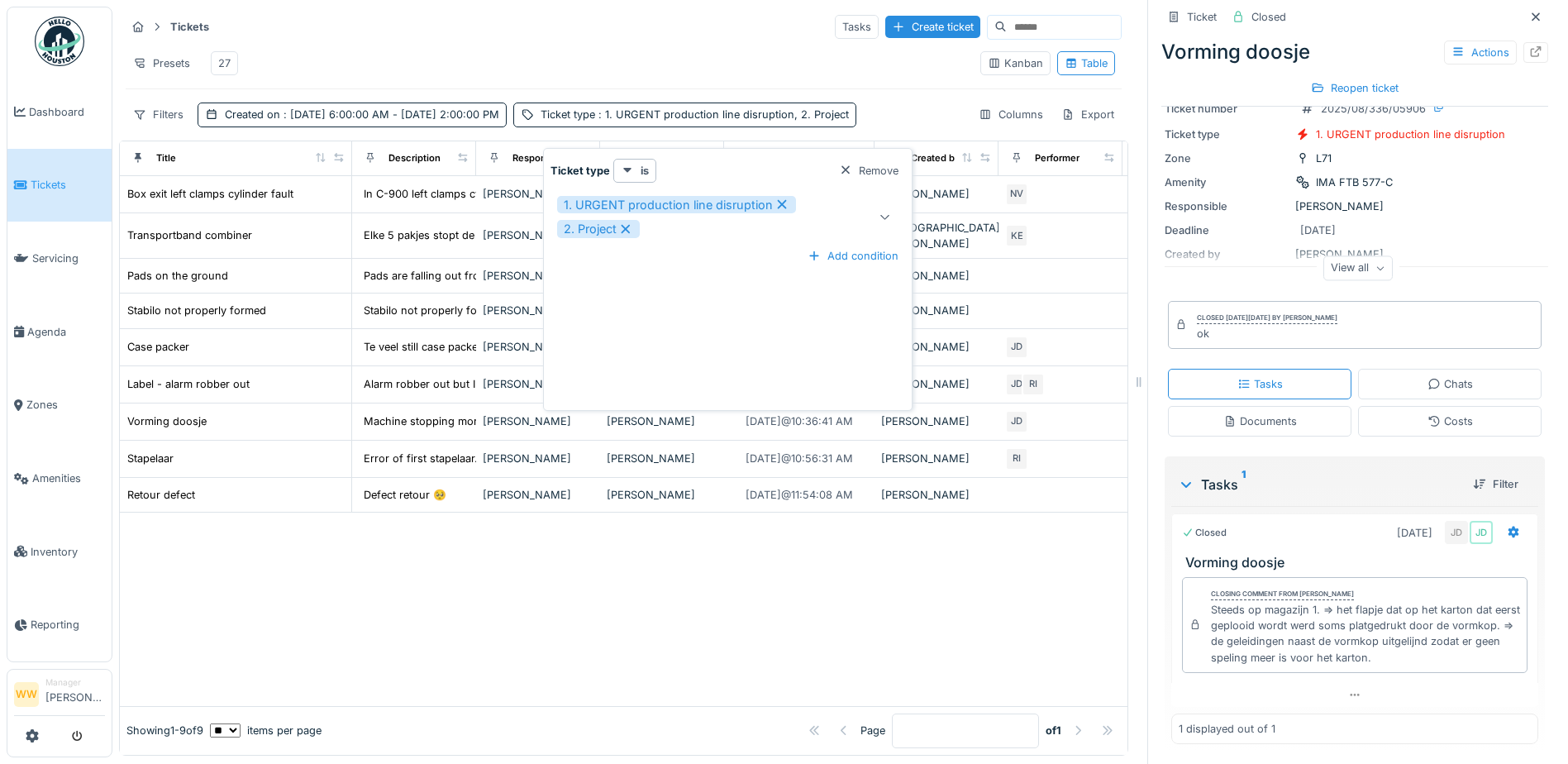
click at [629, 229] on icon at bounding box center [625, 228] width 15 height 11
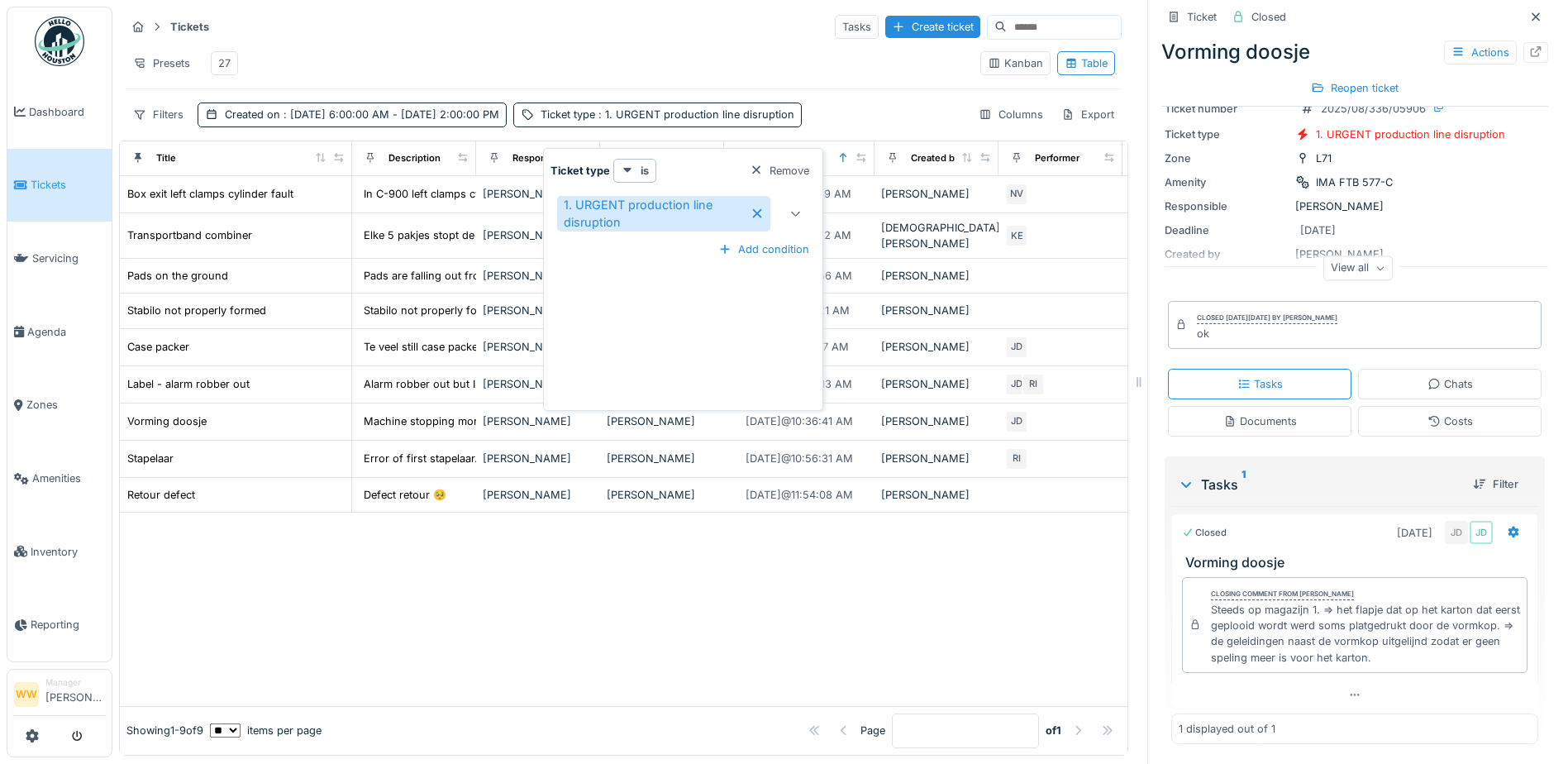
click at [796, 218] on icon at bounding box center [796, 214] width 13 height 11
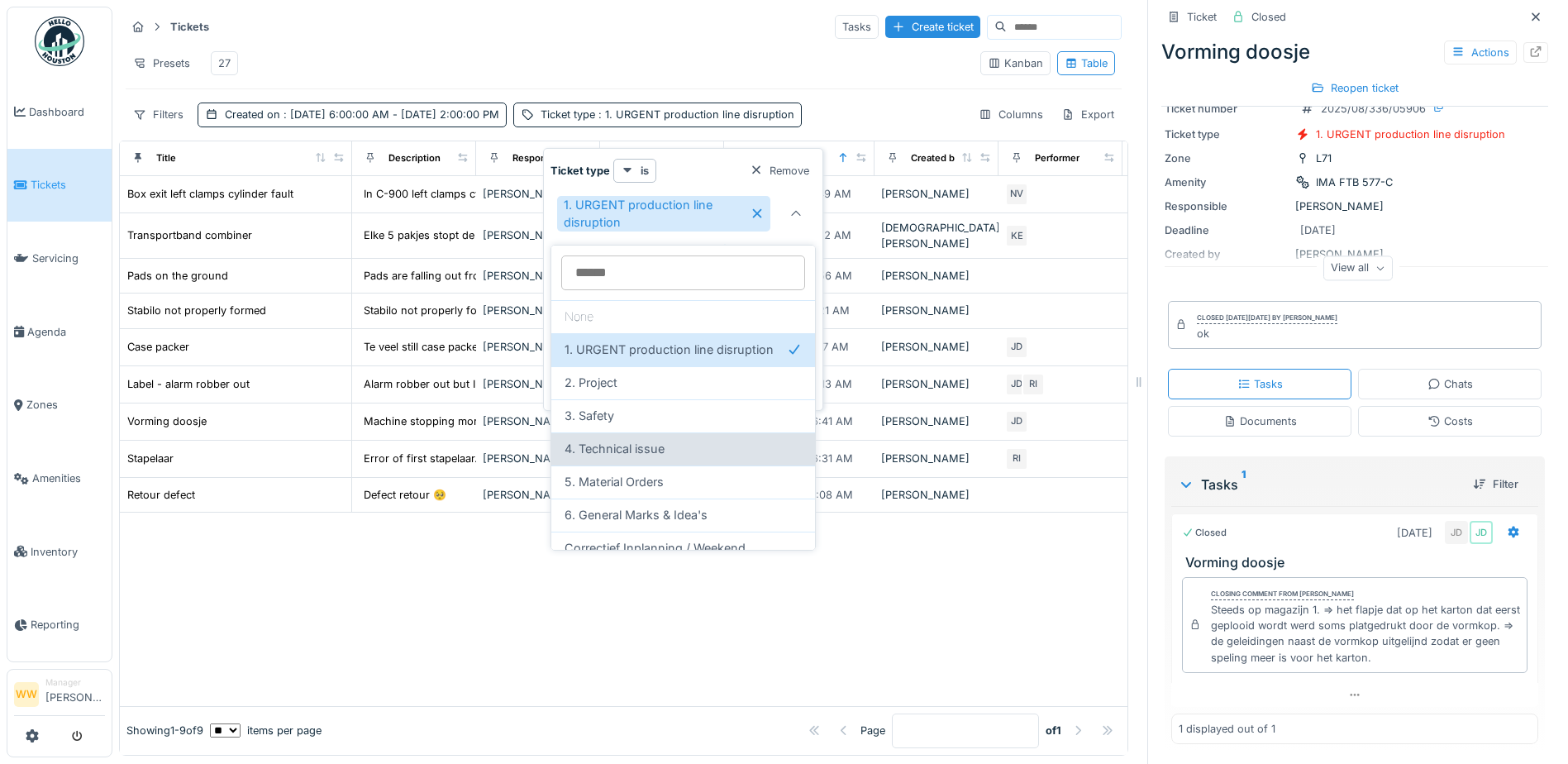
click at [651, 454] on span "4. Technical issue" at bounding box center [614, 448] width 100 height 18
type input "*******"
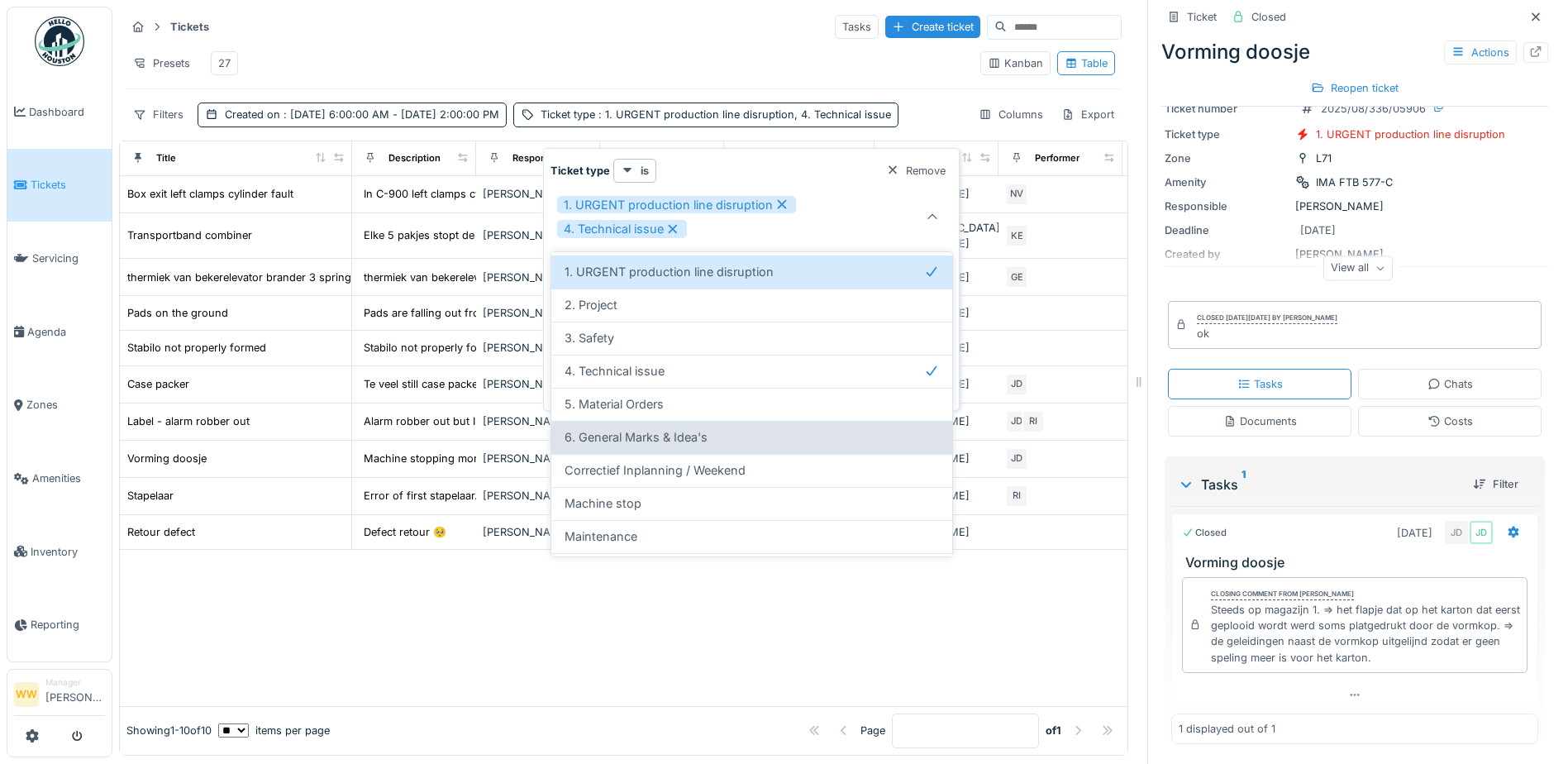
scroll to position [0, 0]
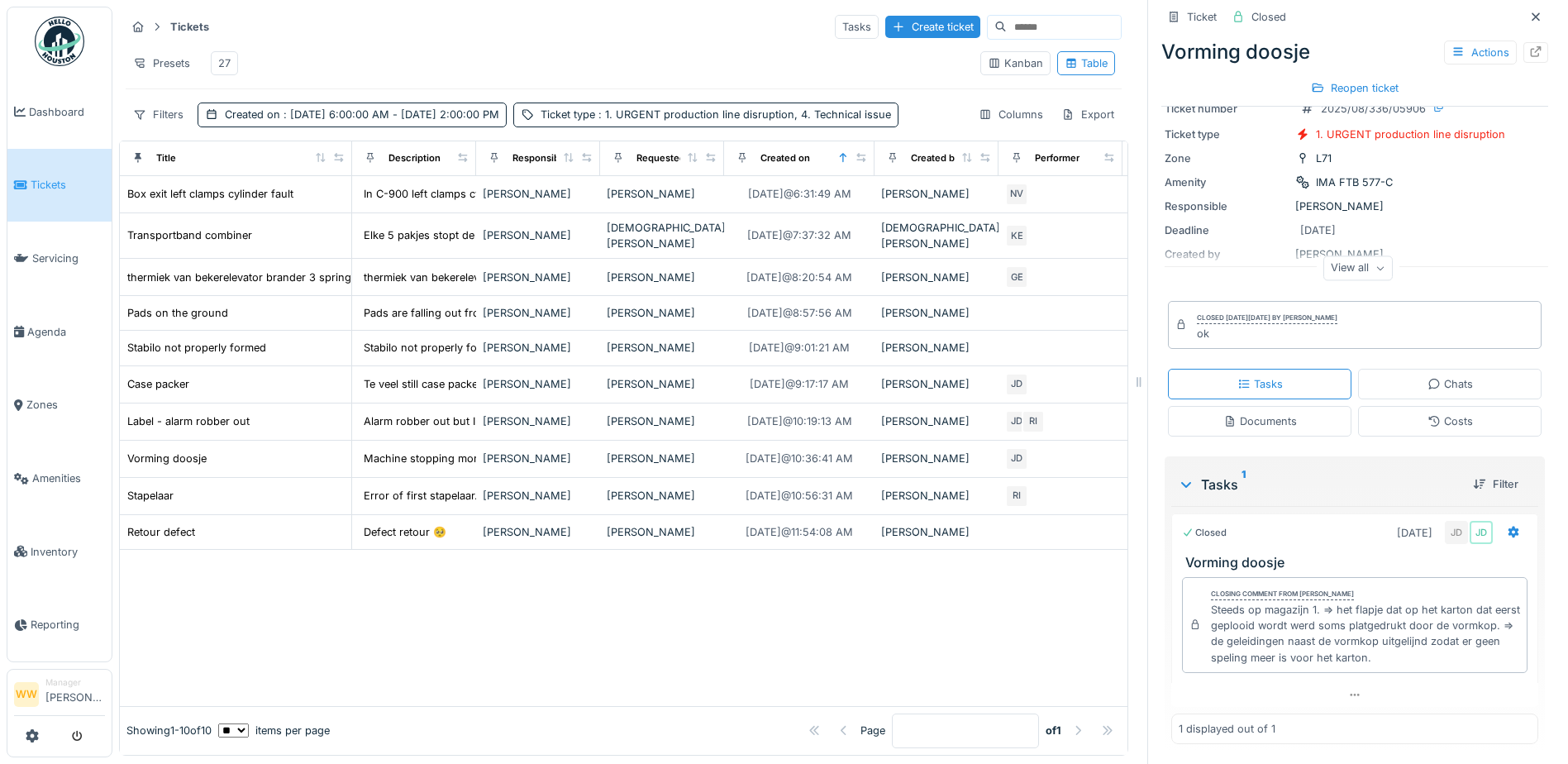
click at [530, 619] on div at bounding box center [624, 628] width 1008 height 156
click at [227, 71] on div "27" at bounding box center [224, 64] width 12 height 15
click at [595, 121] on span ": 1. URGENT production line disruption, 4. Not urgent technical issue" at bounding box center [770, 114] width 351 height 12
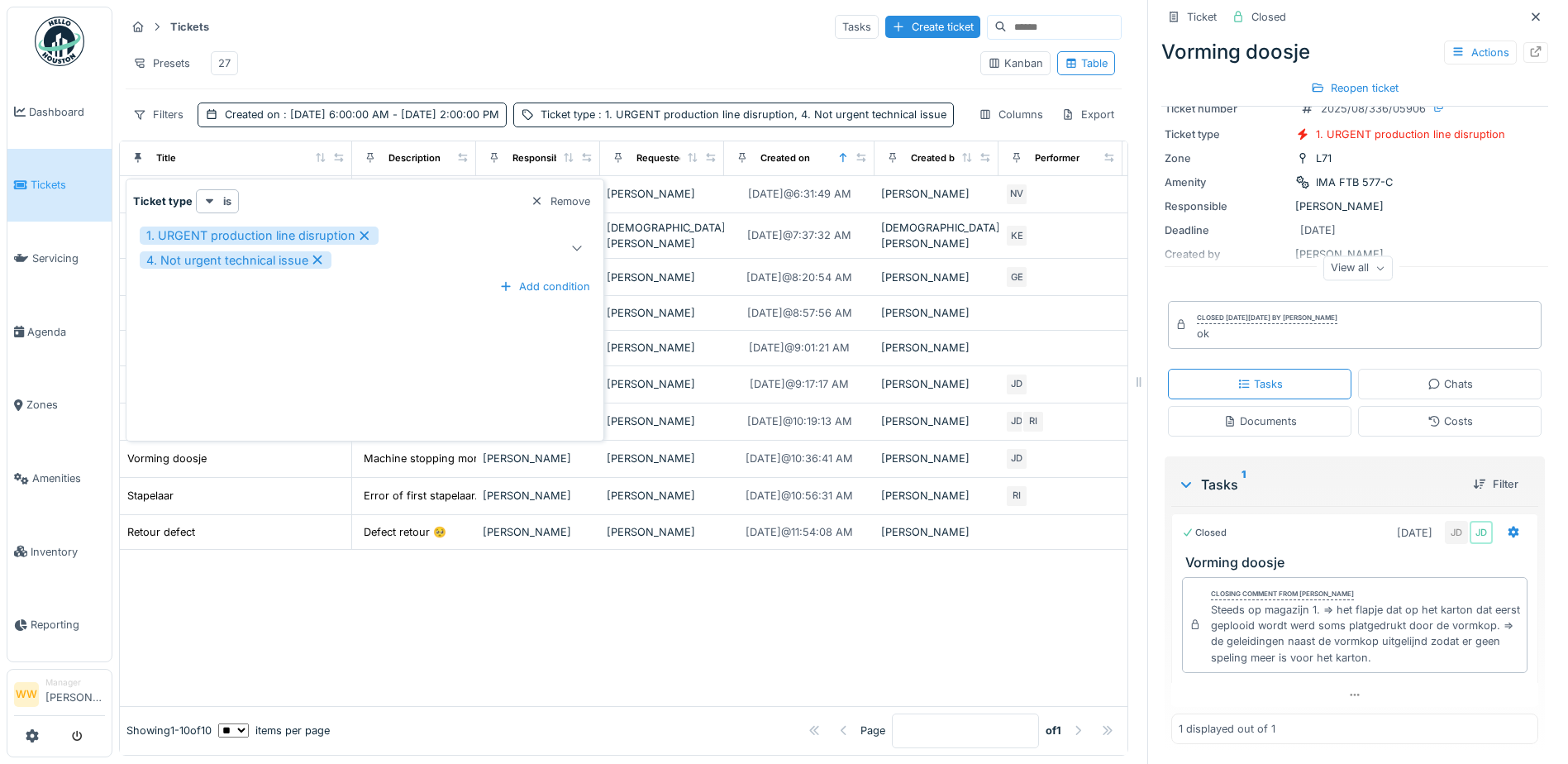
click at [572, 244] on icon at bounding box center [577, 247] width 13 height 11
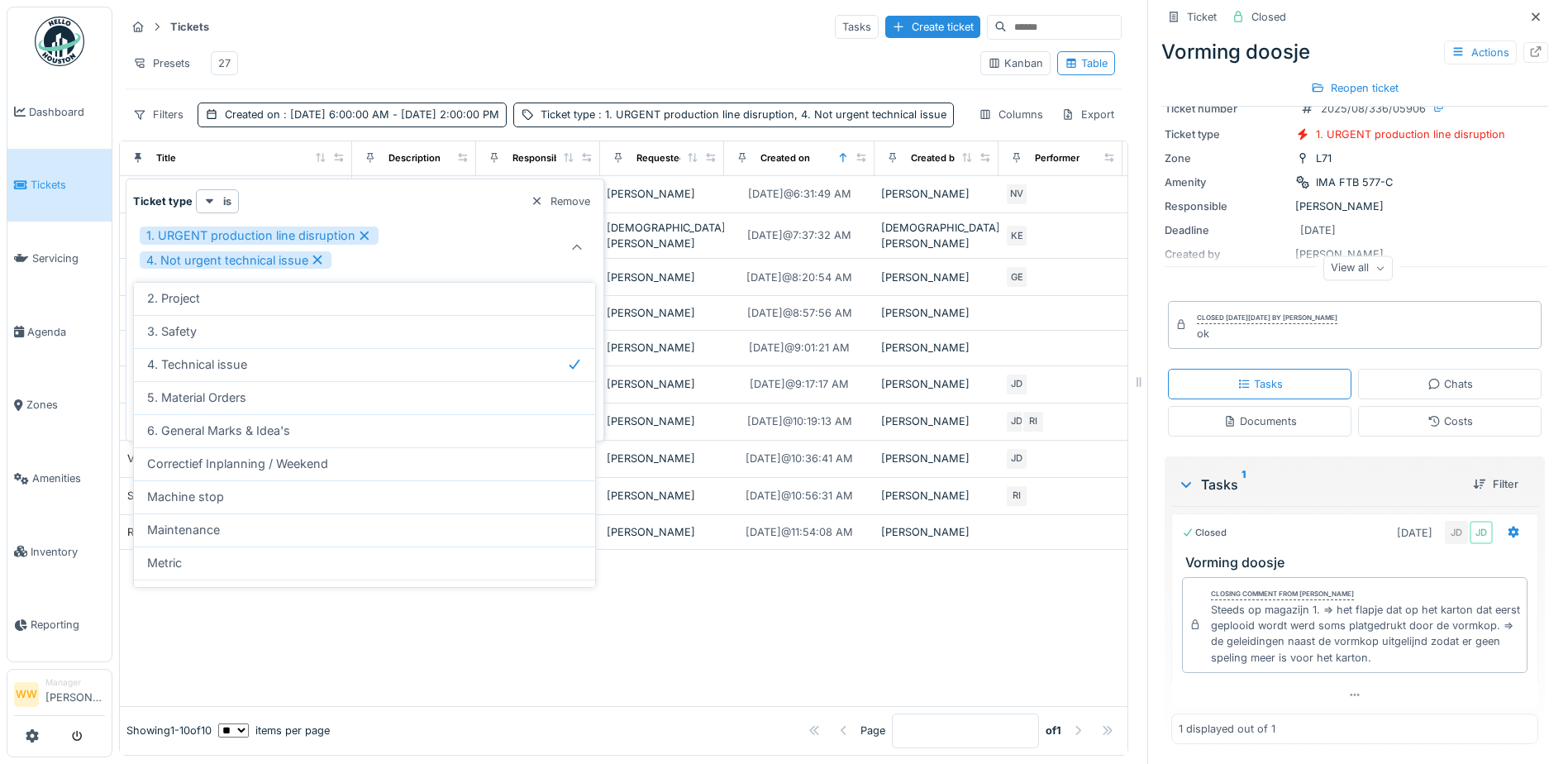
scroll to position [144, 0]
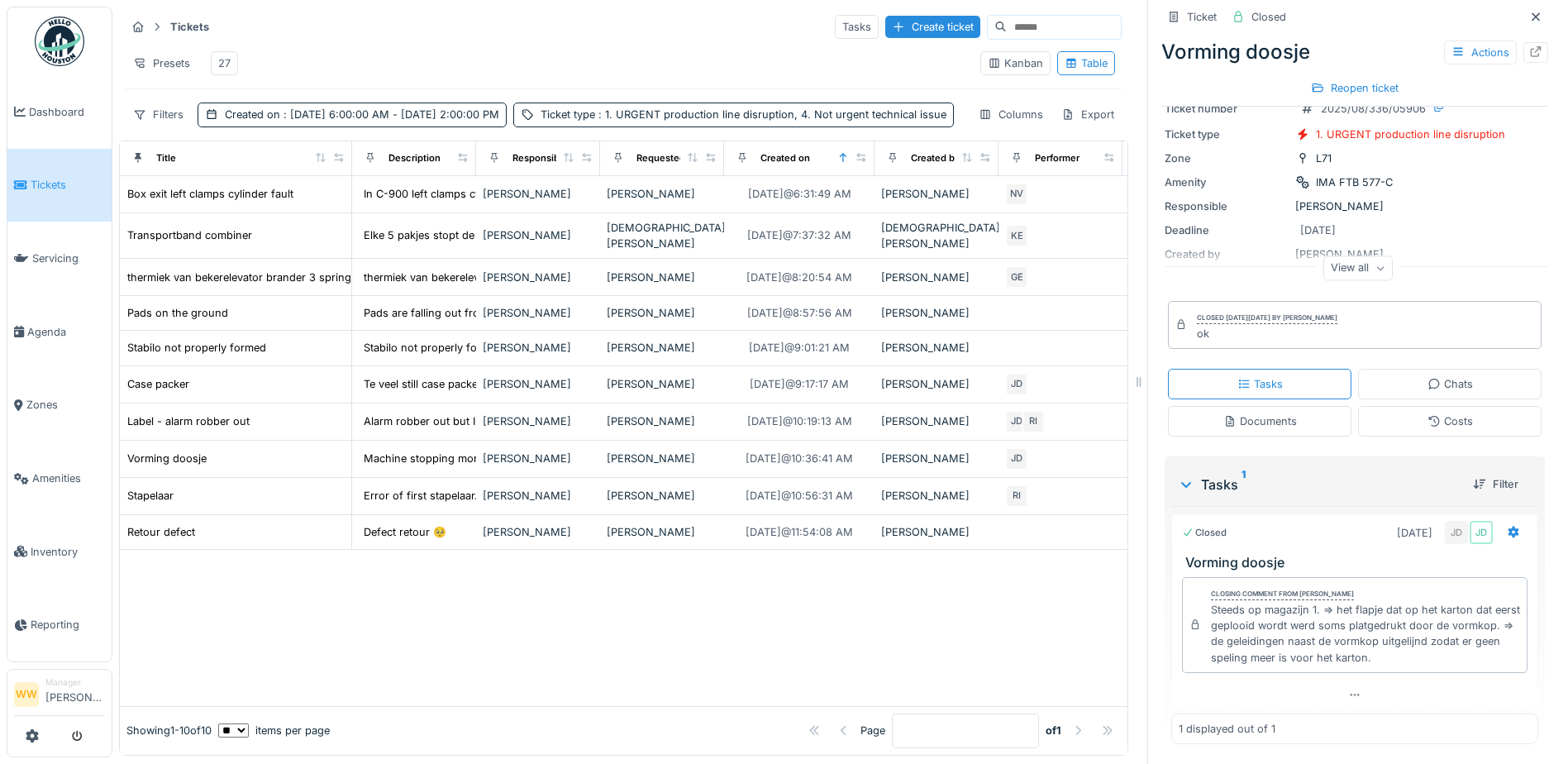
click at [624, 101] on div "Tickets Tasks Create ticket Presets 27 Kanban Table Filters Created on : [DATE]…" at bounding box center [624, 70] width 1009 height 127
click at [633, 504] on div "[PERSON_NAME]" at bounding box center [662, 495] width 111 height 15
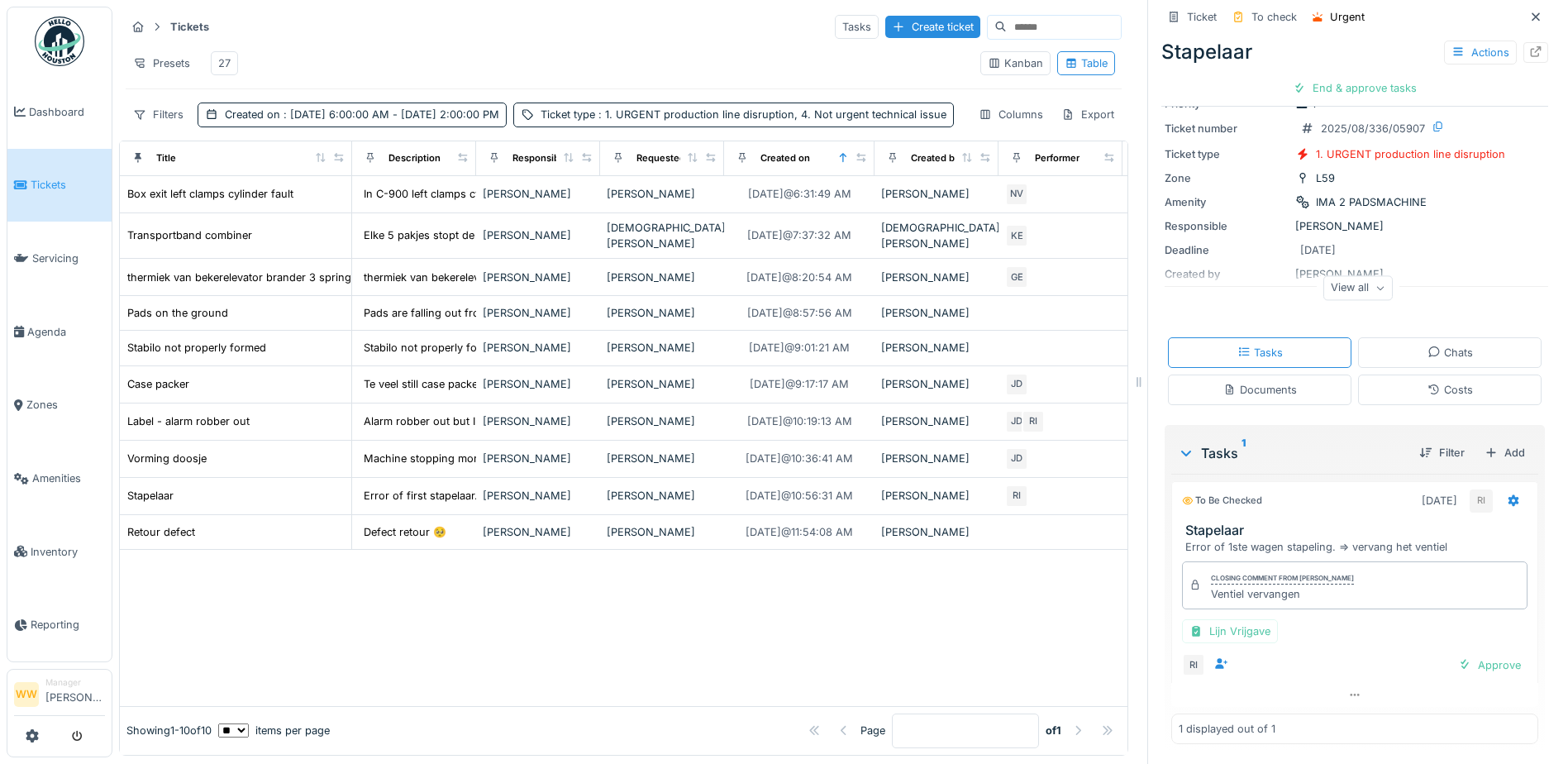
scroll to position [12, 0]
click at [660, 321] on div "[PERSON_NAME]" at bounding box center [662, 312] width 111 height 15
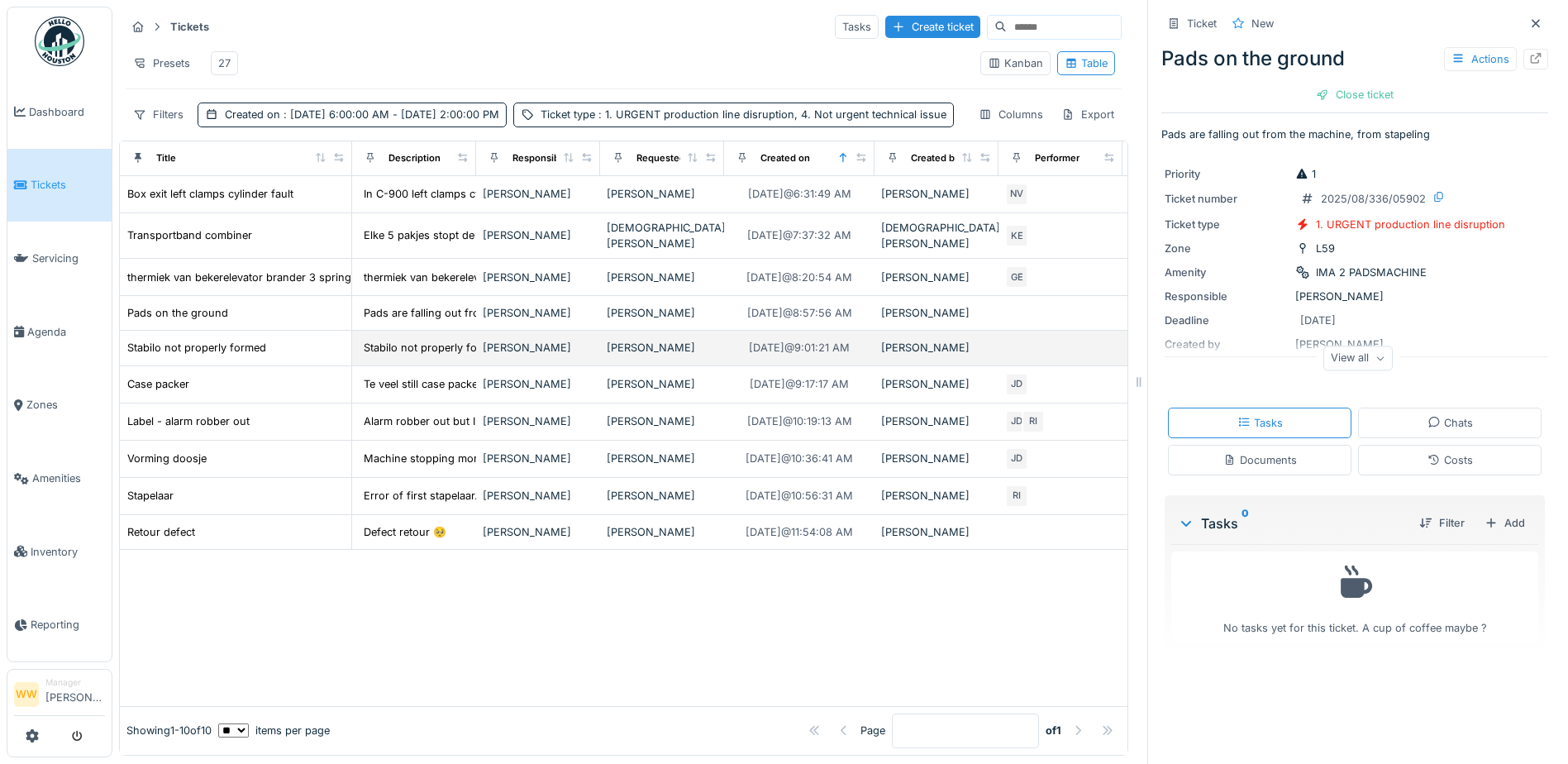
click at [651, 355] on div "[PERSON_NAME]" at bounding box center [662, 348] width 111 height 15
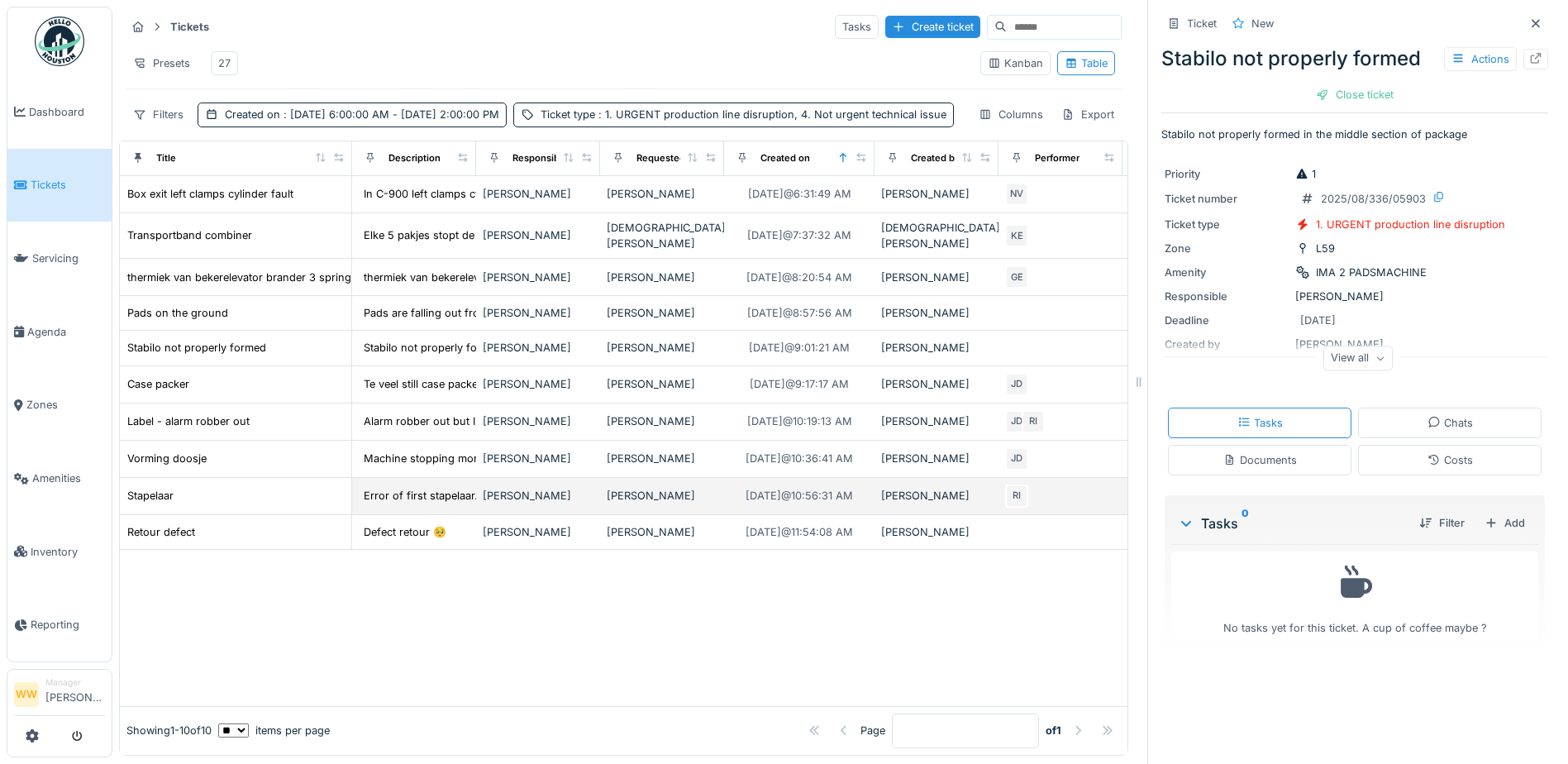
click at [665, 504] on div "[PERSON_NAME]" at bounding box center [662, 495] width 111 height 15
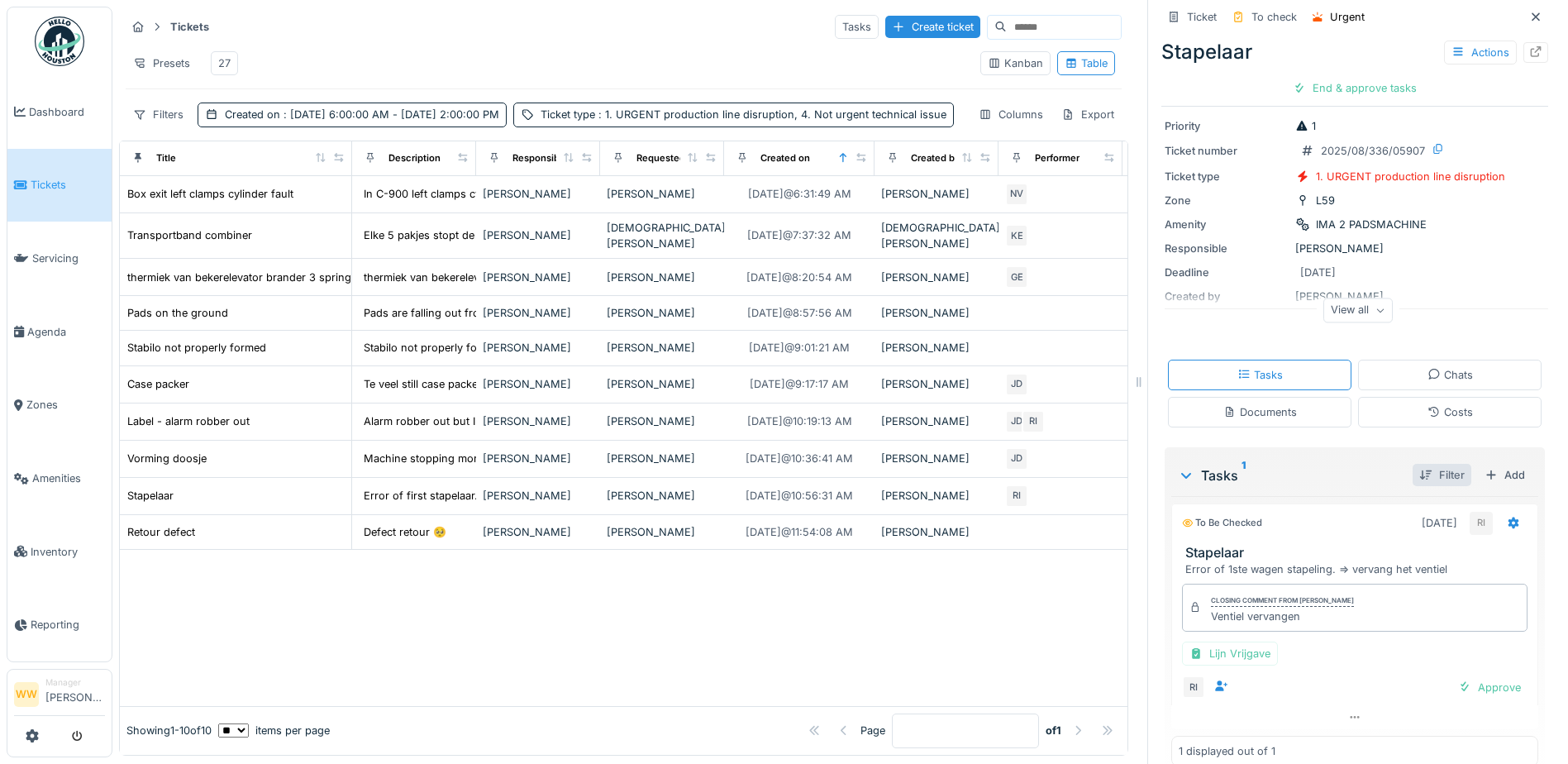
scroll to position [74, 0]
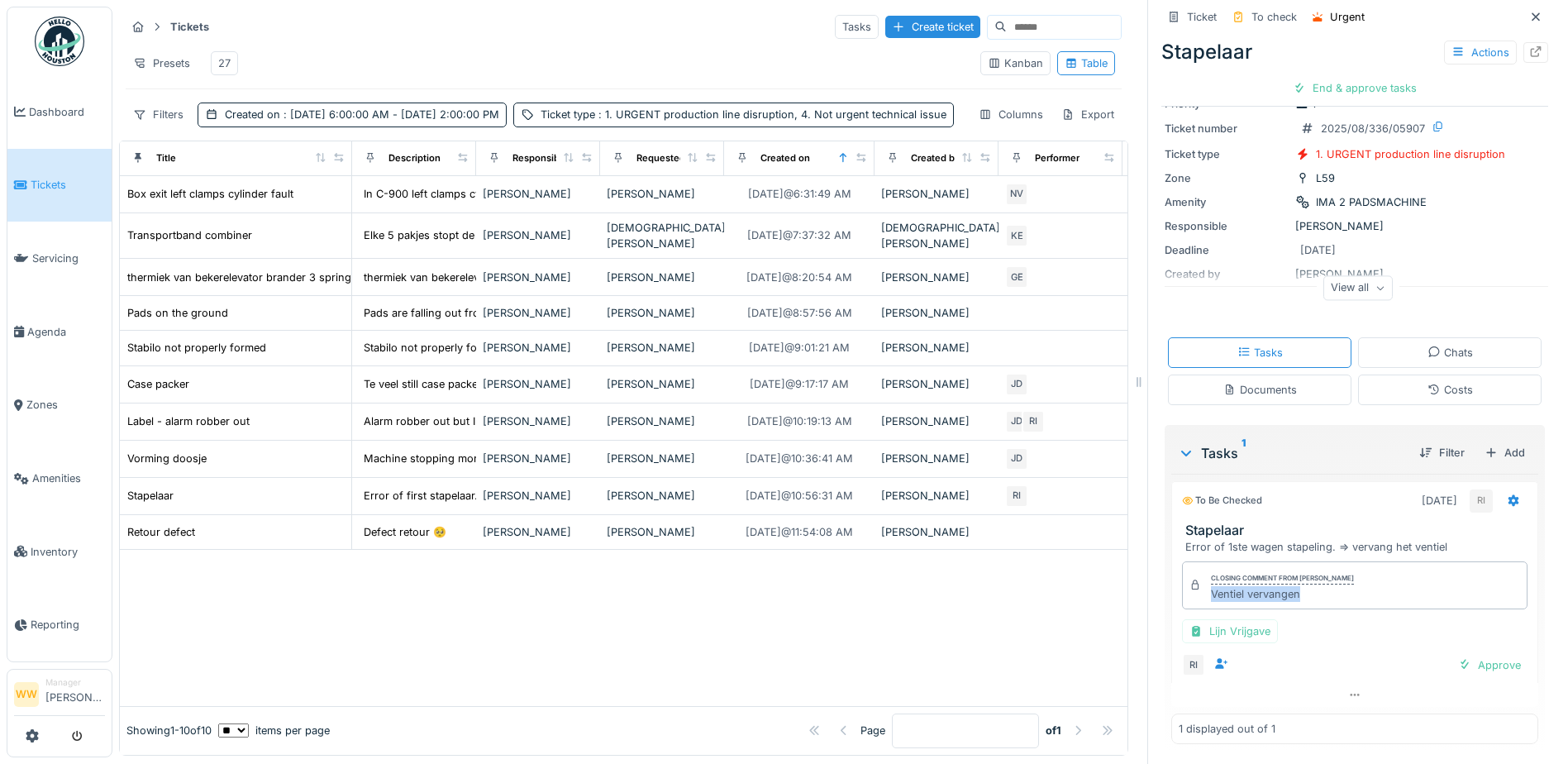
drag, startPoint x: 1299, startPoint y: 586, endPoint x: 1199, endPoint y: 586, distance: 100.0
click at [1211, 586] on div "Ventiel vervangen" at bounding box center [1282, 594] width 143 height 15
copy div "Ventiel vervangen"
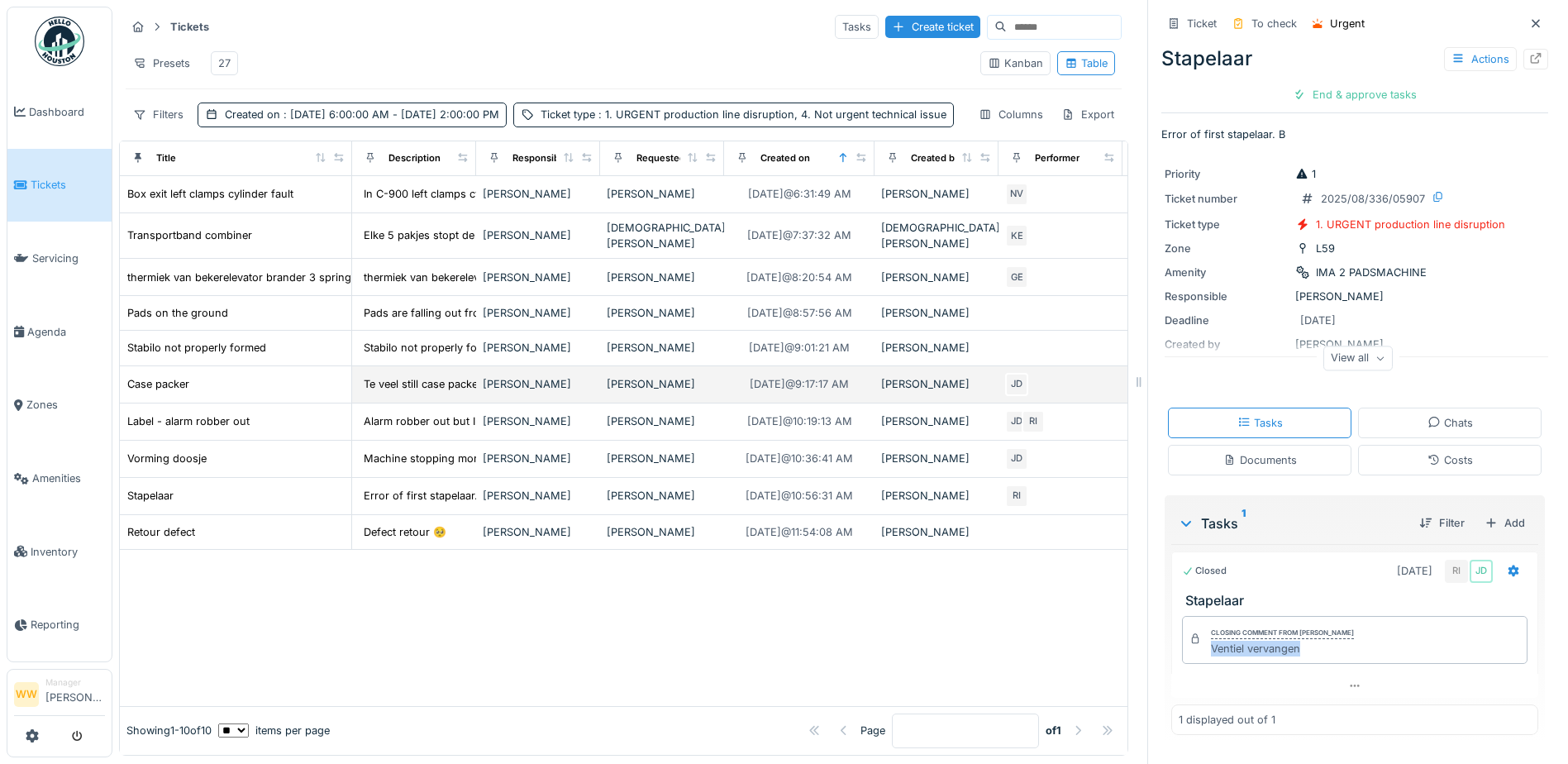
scroll to position [0, 0]
click at [227, 56] on div "27" at bounding box center [224, 64] width 12 height 15
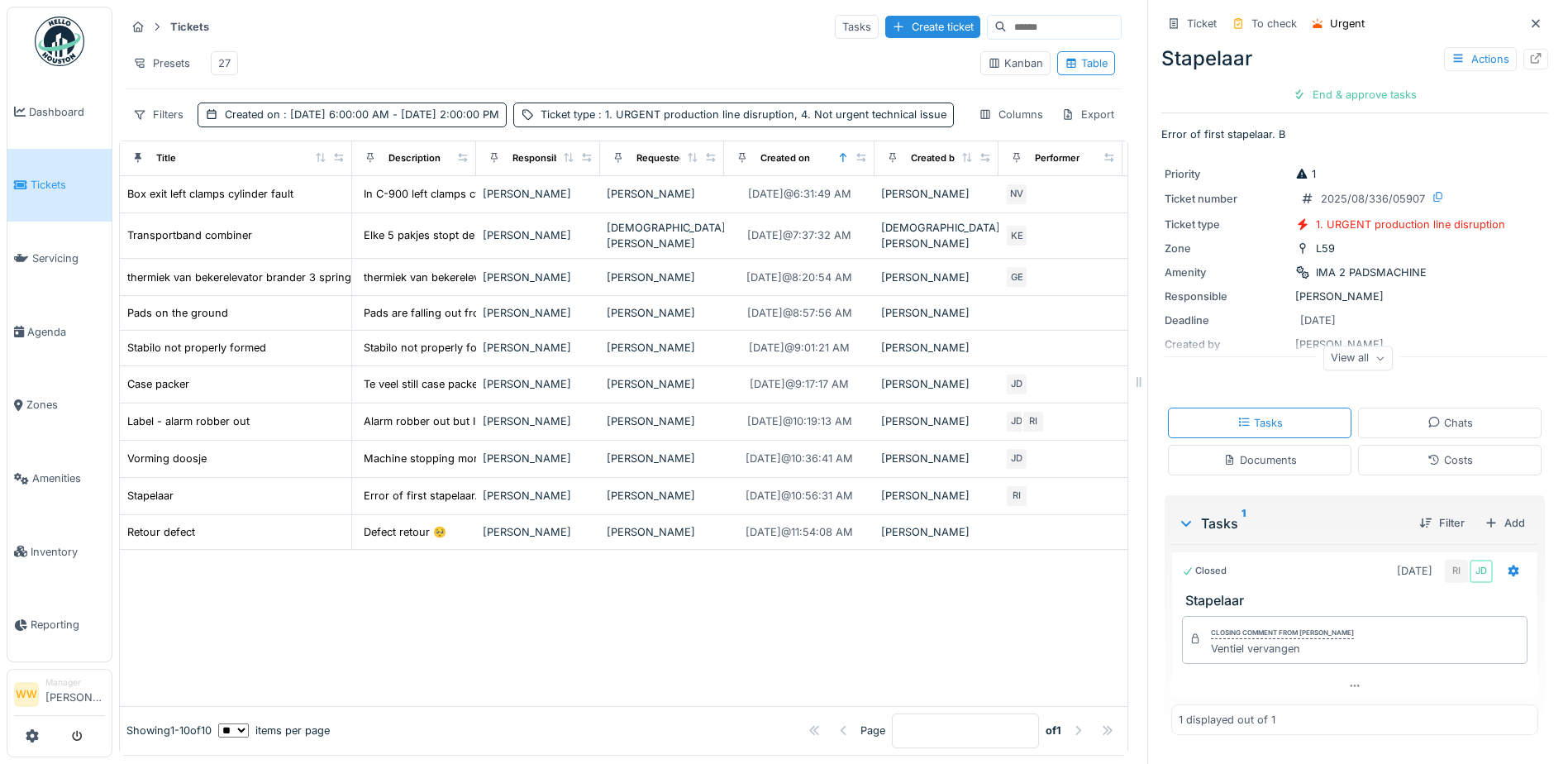
drag, startPoint x: 737, startPoint y: 585, endPoint x: 718, endPoint y: 585, distance: 19.0
click at [736, 585] on div at bounding box center [624, 628] width 1008 height 156
click at [660, 540] on div "[PERSON_NAME]" at bounding box center [662, 532] width 111 height 15
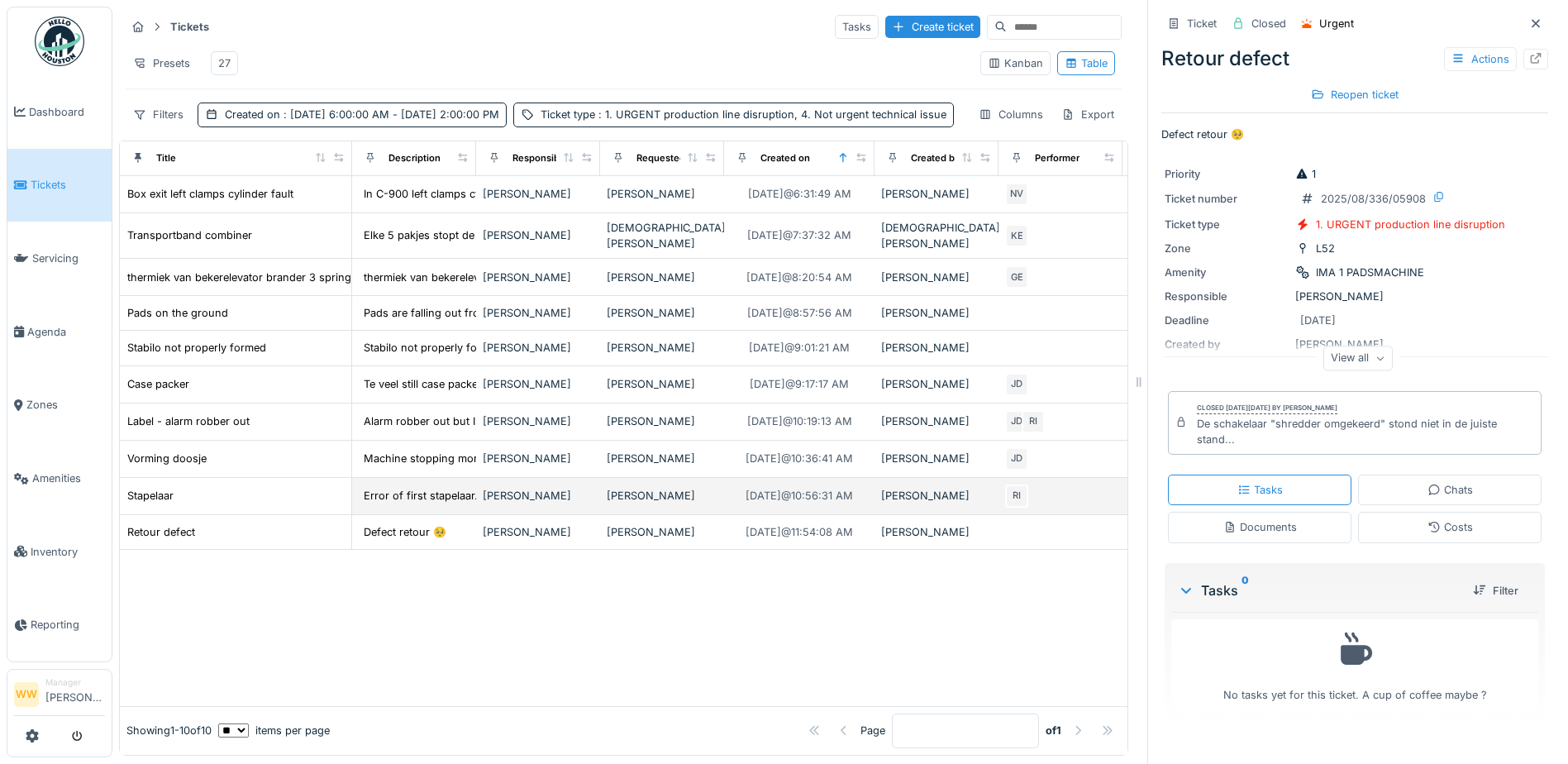
click at [657, 504] on div "[PERSON_NAME]" at bounding box center [662, 495] width 111 height 15
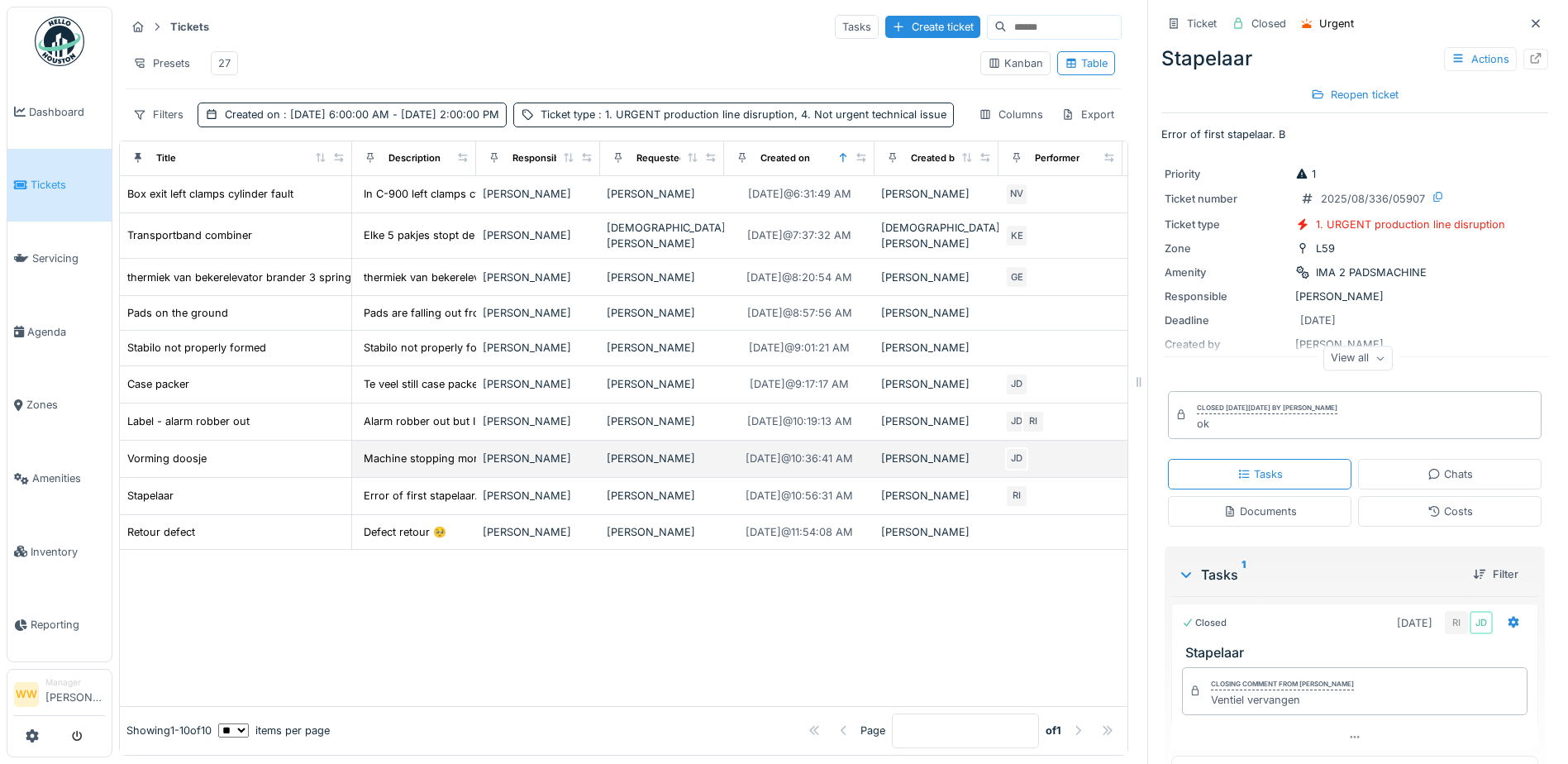
click at [657, 466] on div "[PERSON_NAME]" at bounding box center [662, 458] width 111 height 15
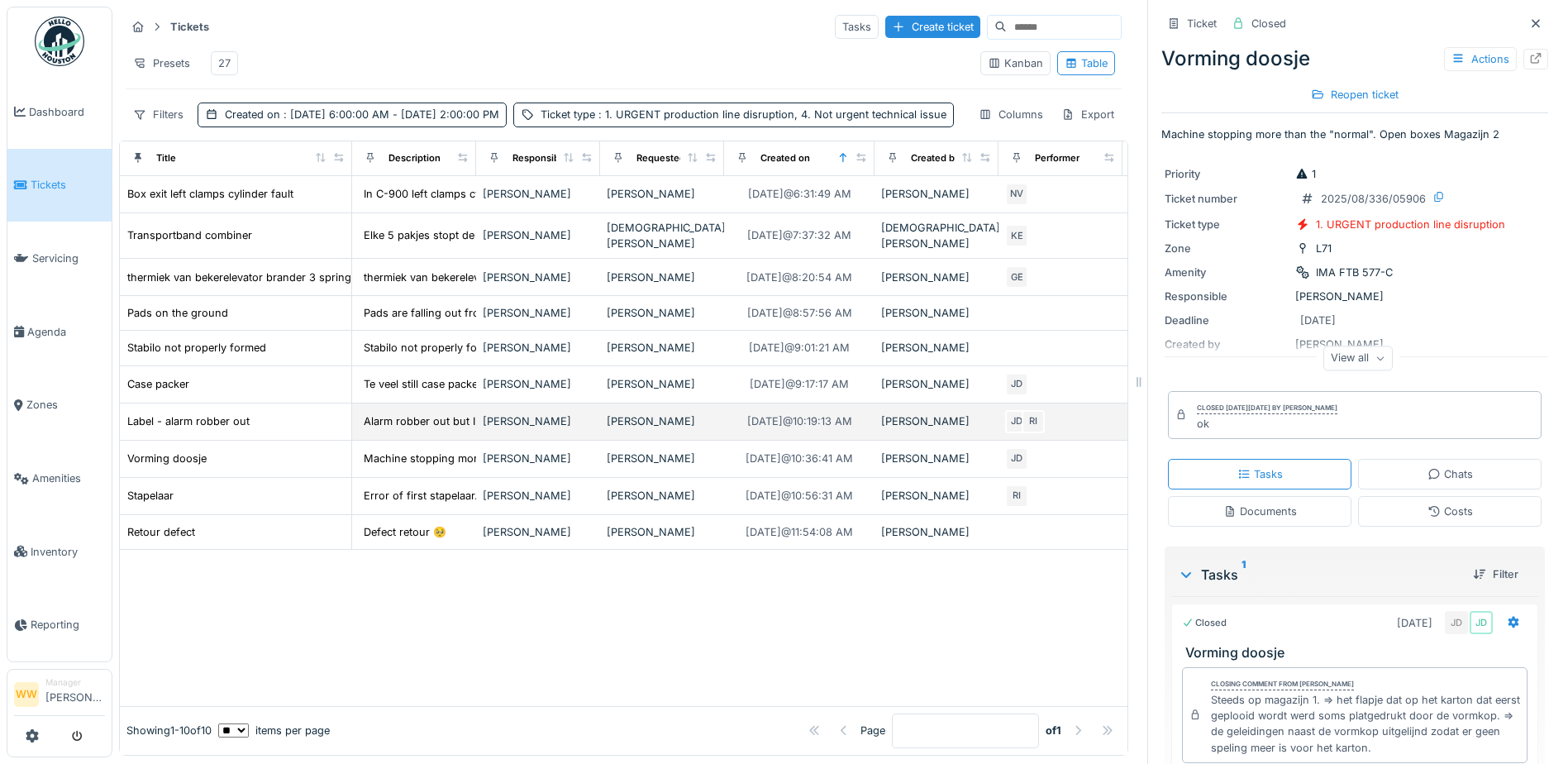
click at [664, 429] on div "[PERSON_NAME]" at bounding box center [662, 421] width 111 height 15
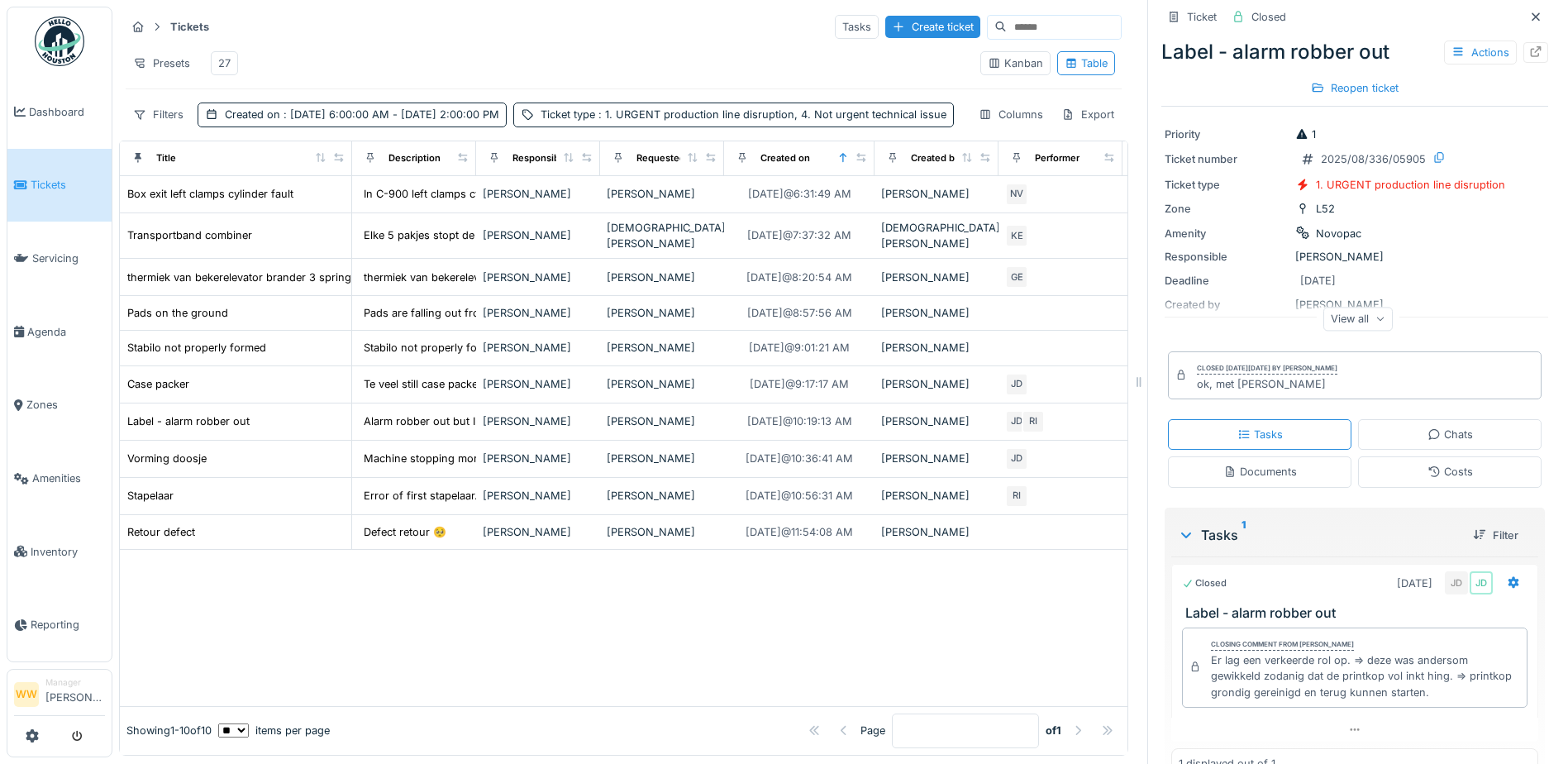
scroll to position [93, 0]
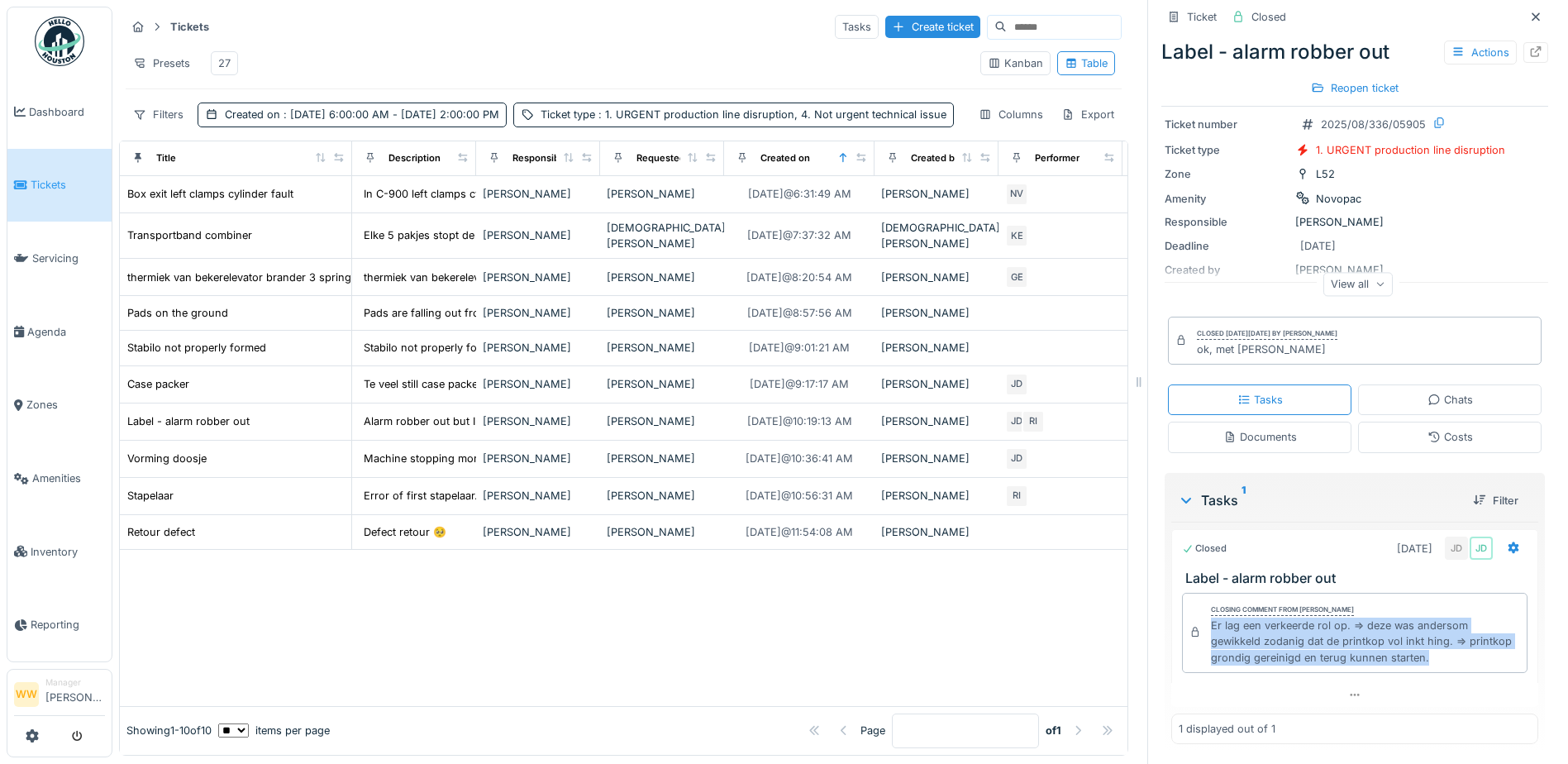
drag, startPoint x: 1197, startPoint y: 610, endPoint x: 1468, endPoint y: 658, distance: 275.2
click at [1468, 658] on div "Closing comment from [PERSON_NAME] wit Er lag een verkeerde rol op. => deze was…" at bounding box center [1354, 633] width 346 height 80
copy div "Er lag een verkeerde rol op. => deze was andersom gewikkeld zodanig dat de prin…"
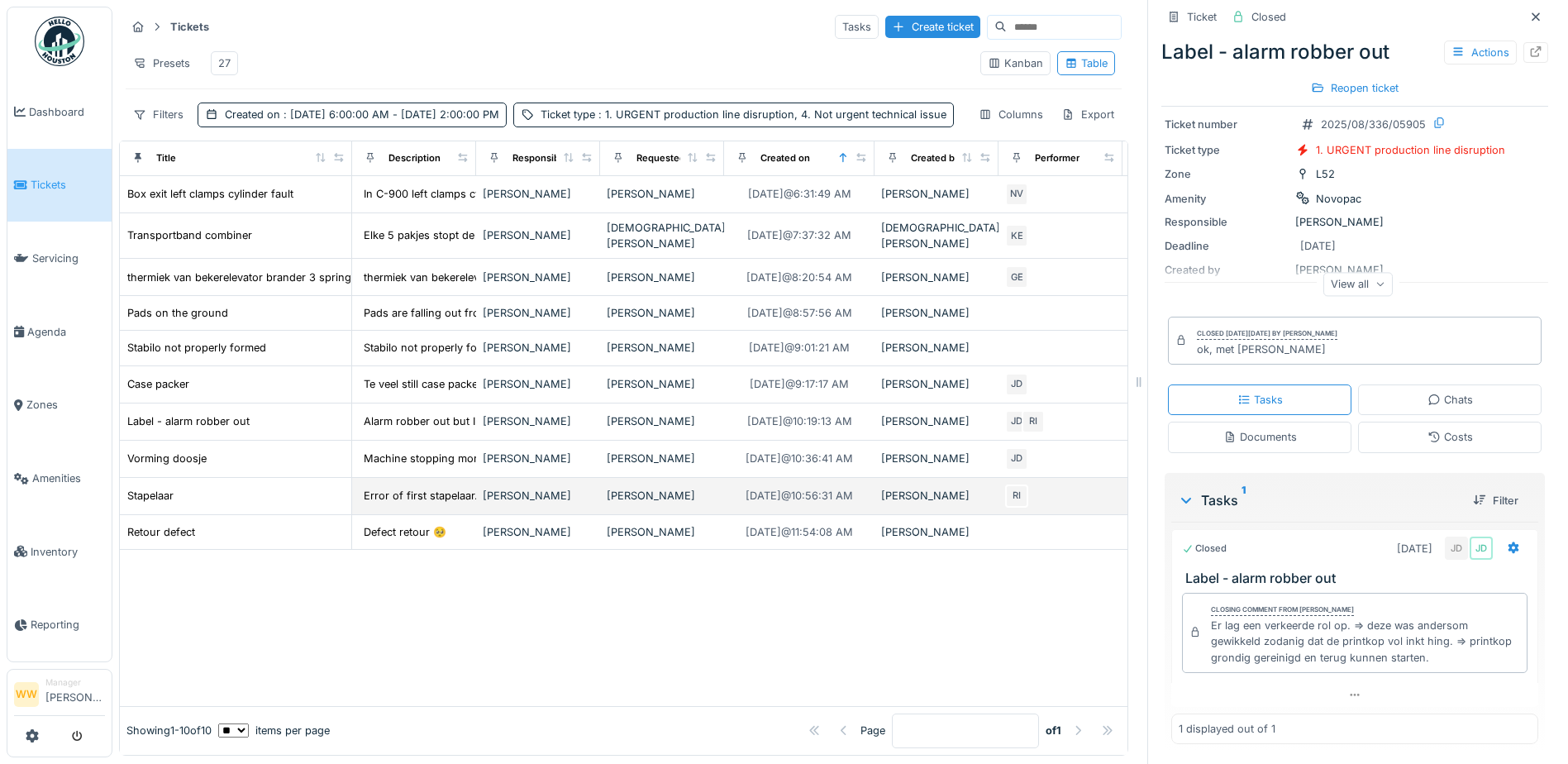
click at [640, 504] on div "[PERSON_NAME]" at bounding box center [662, 495] width 111 height 15
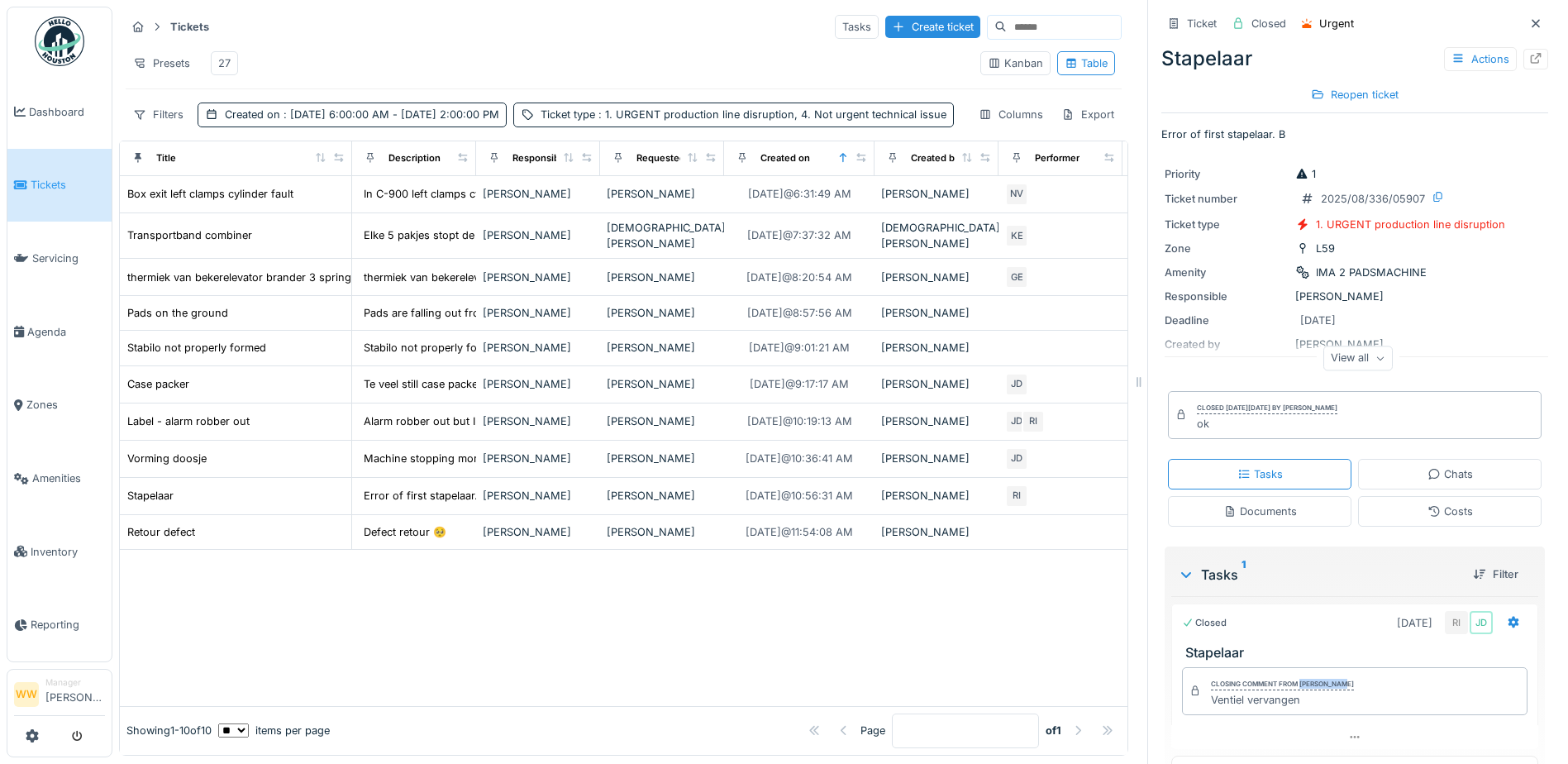
drag, startPoint x: 1288, startPoint y: 673, endPoint x: 1335, endPoint y: 675, distance: 47.0
click at [1335, 675] on div "Closing comment from Robbert [PERSON_NAME] vervangen" at bounding box center [1354, 691] width 346 height 48
